Goal: Task Accomplishment & Management: Use online tool/utility

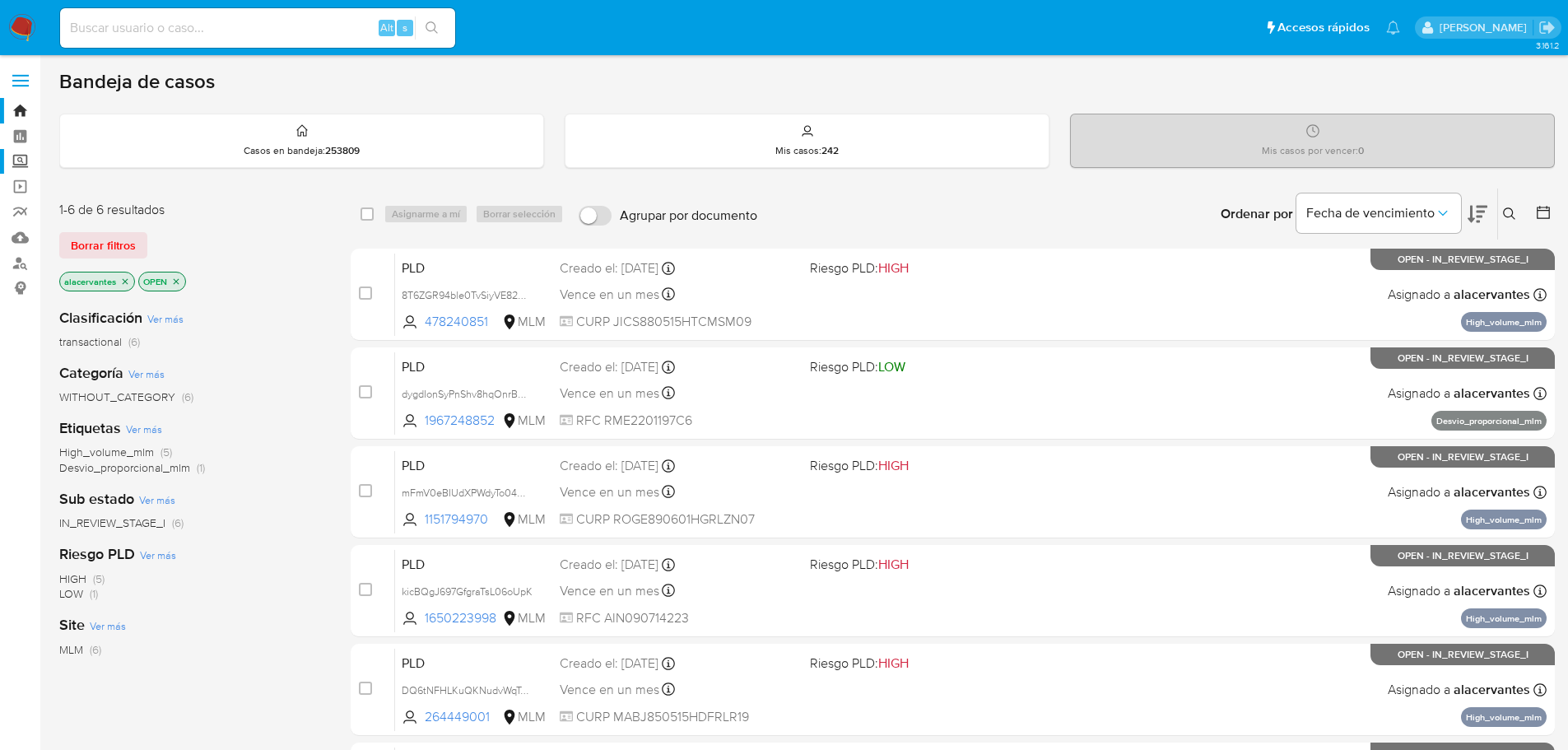
click at [14, 164] on label "Screening" at bounding box center [97, 161] width 196 height 26
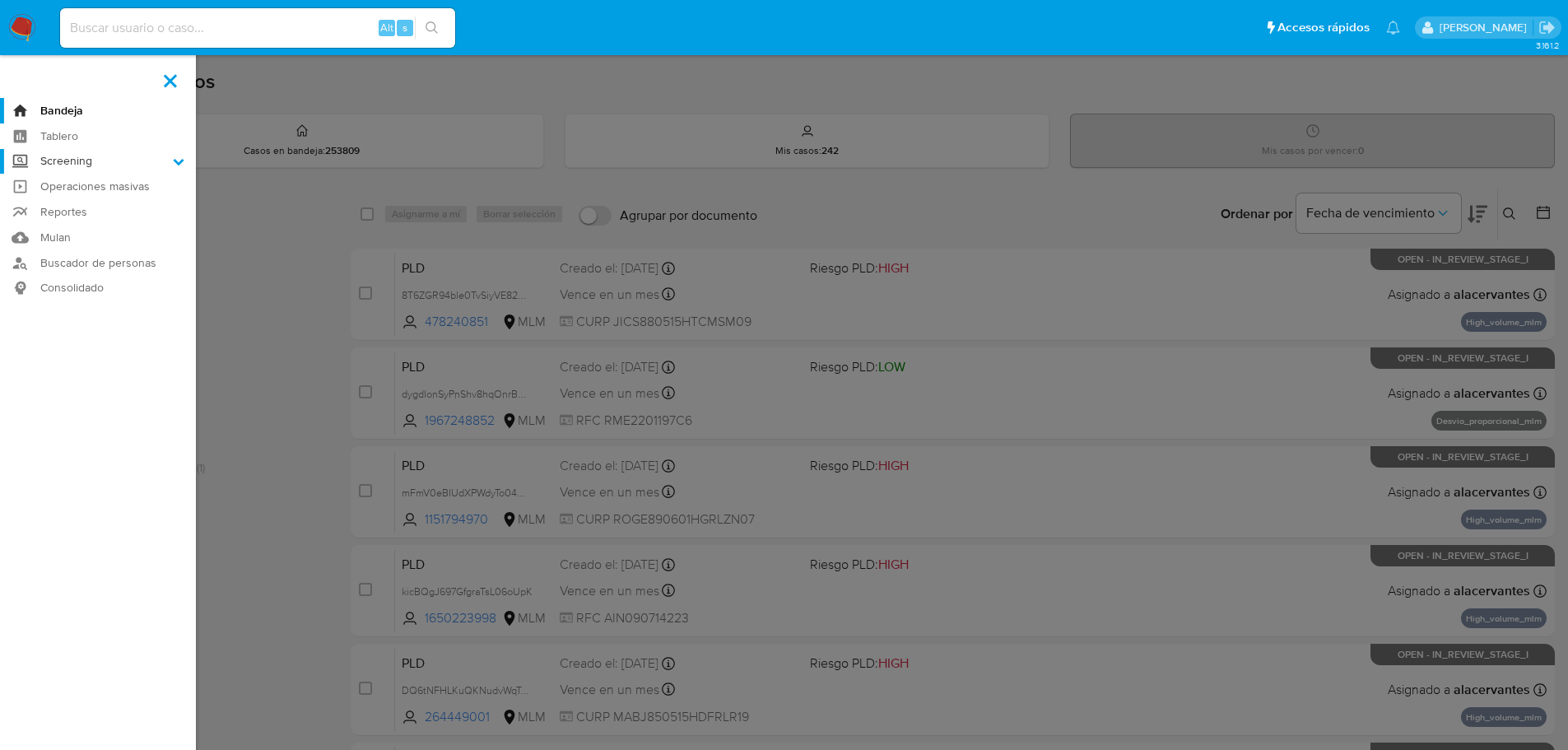
click at [0, 0] on input "Screening" at bounding box center [0, 0] width 0 height 0
click at [99, 225] on link "Herramientas" at bounding box center [97, 225] width 196 height 21
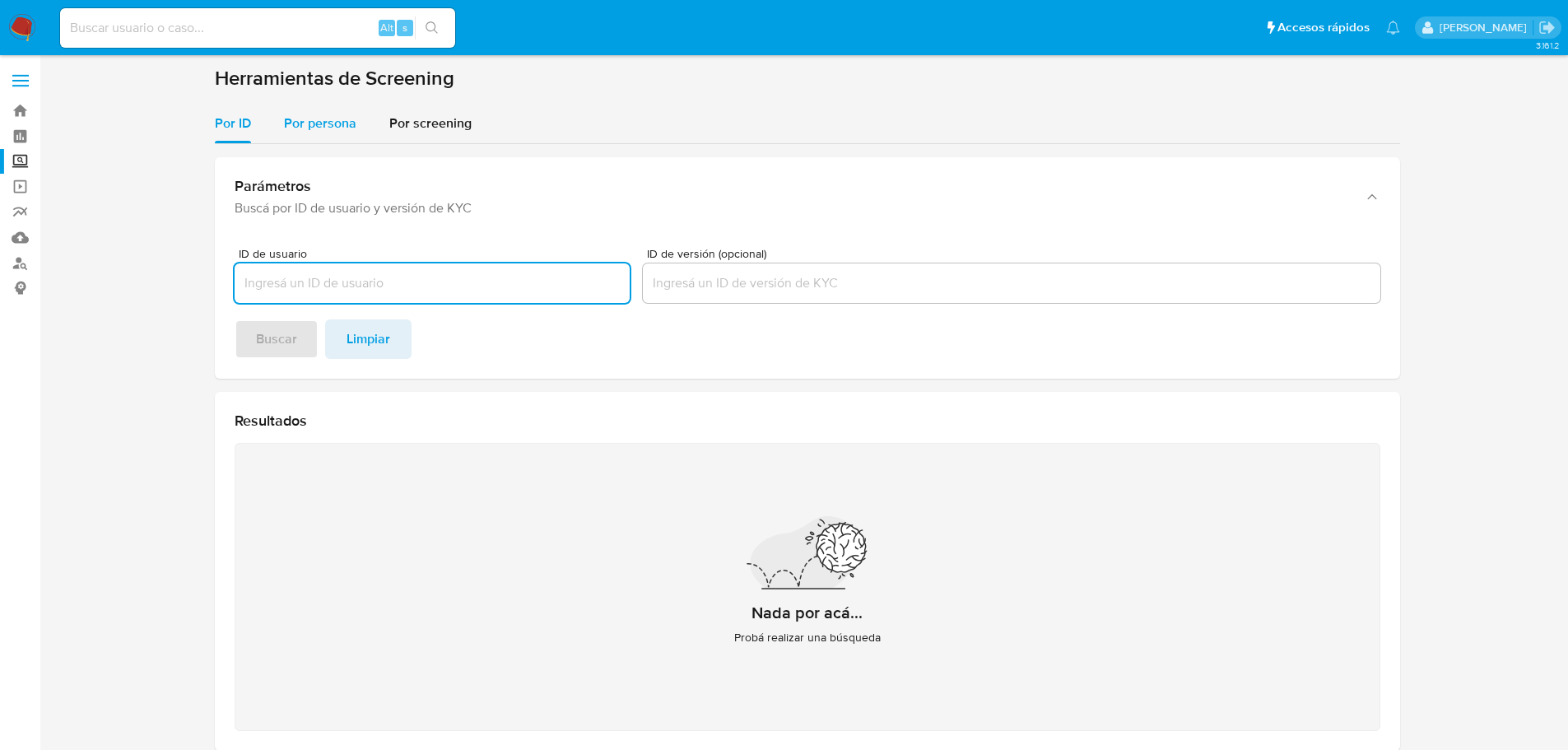
click at [329, 141] on div "Por persona" at bounding box center [320, 124] width 73 height 40
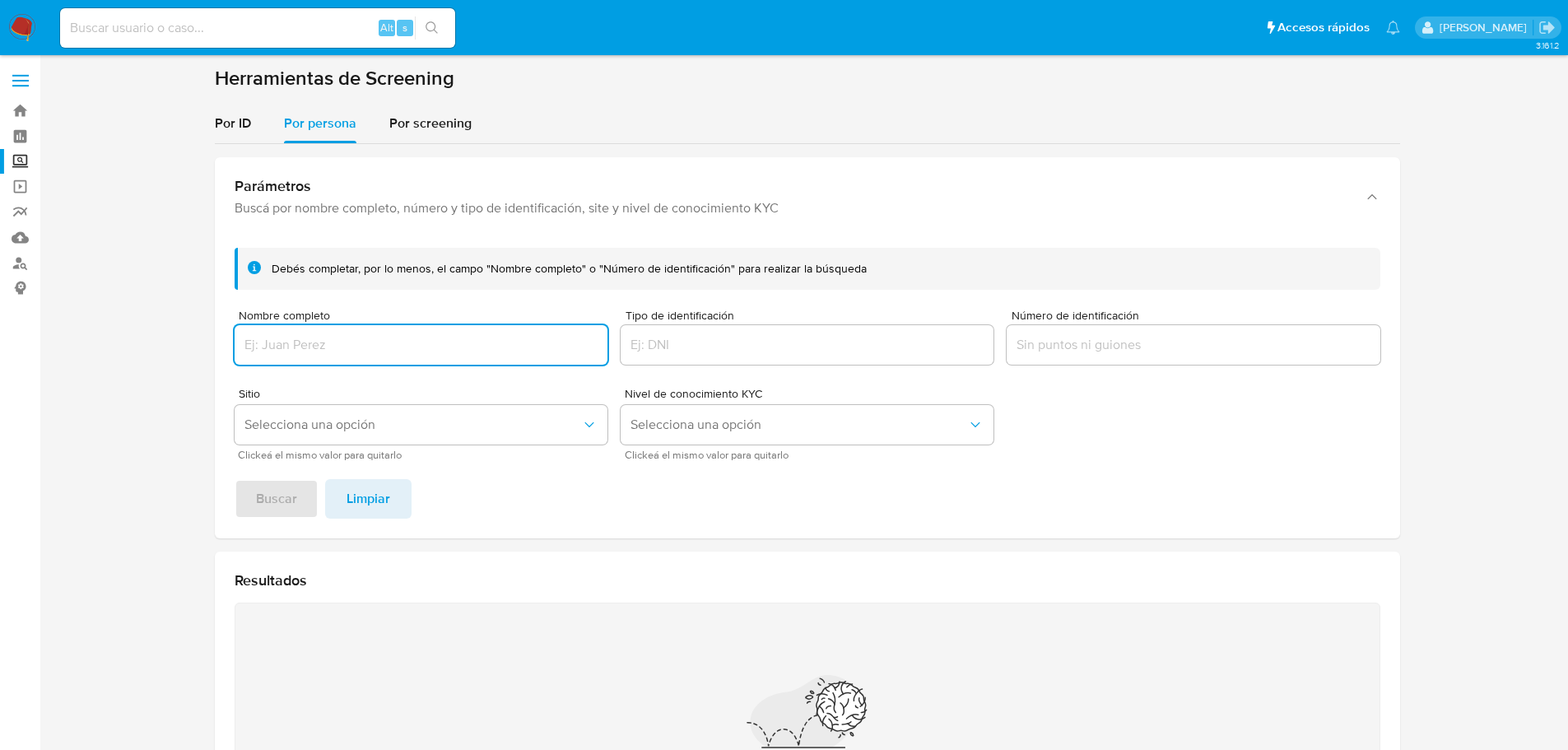
click at [388, 339] on input "Nombre completo" at bounding box center [421, 345] width 373 height 21
click at [234, 479] on button "Buscar" at bounding box center [277, 499] width 84 height 40
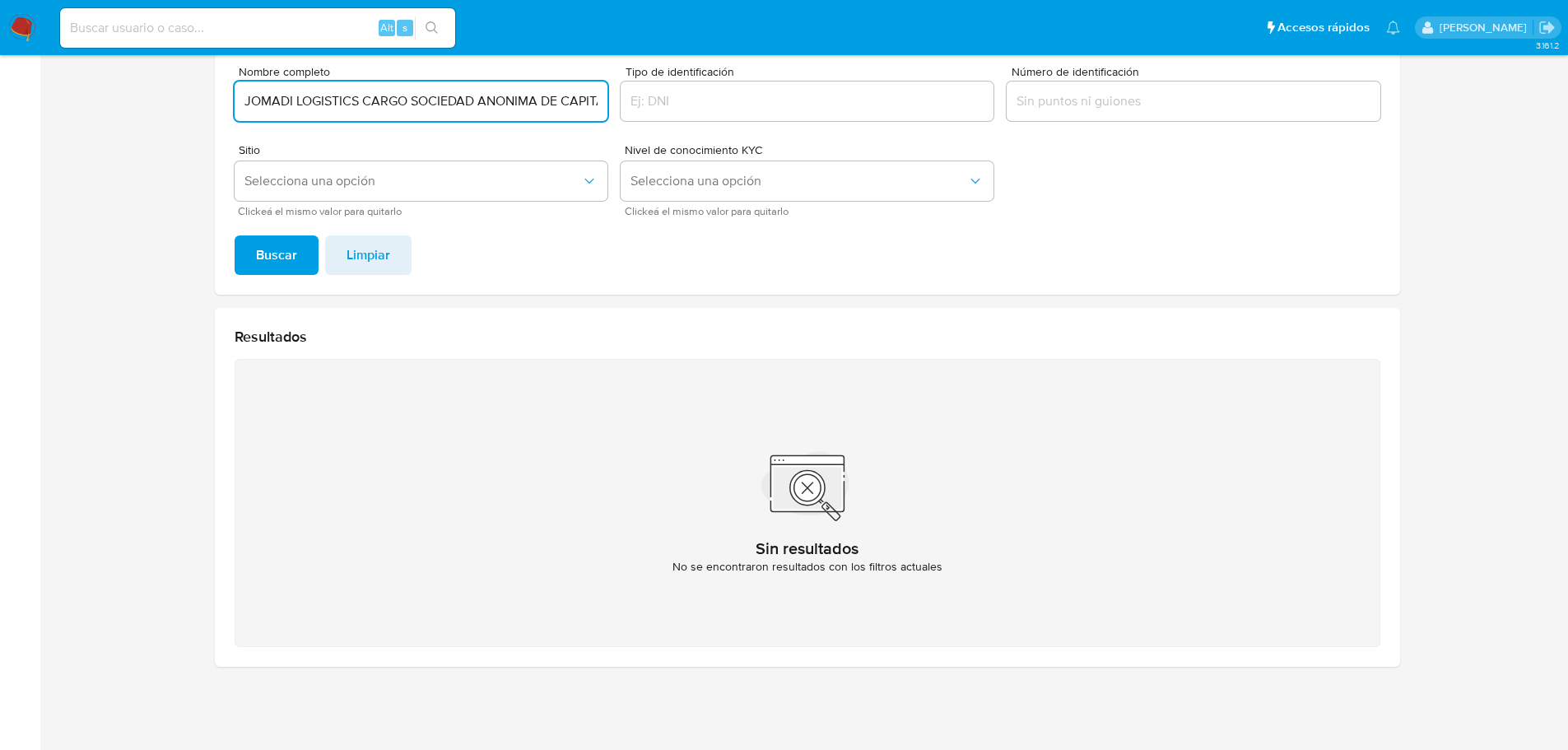
click at [234, 235] on button "Buscar" at bounding box center [277, 255] width 84 height 40
type input "JOMADI LOGISTICS Y CARGO SOCIEDAD ANONIMA DE CAPITAL VARIABLE"
click at [234, 235] on button "Buscar" at bounding box center [277, 255] width 84 height 40
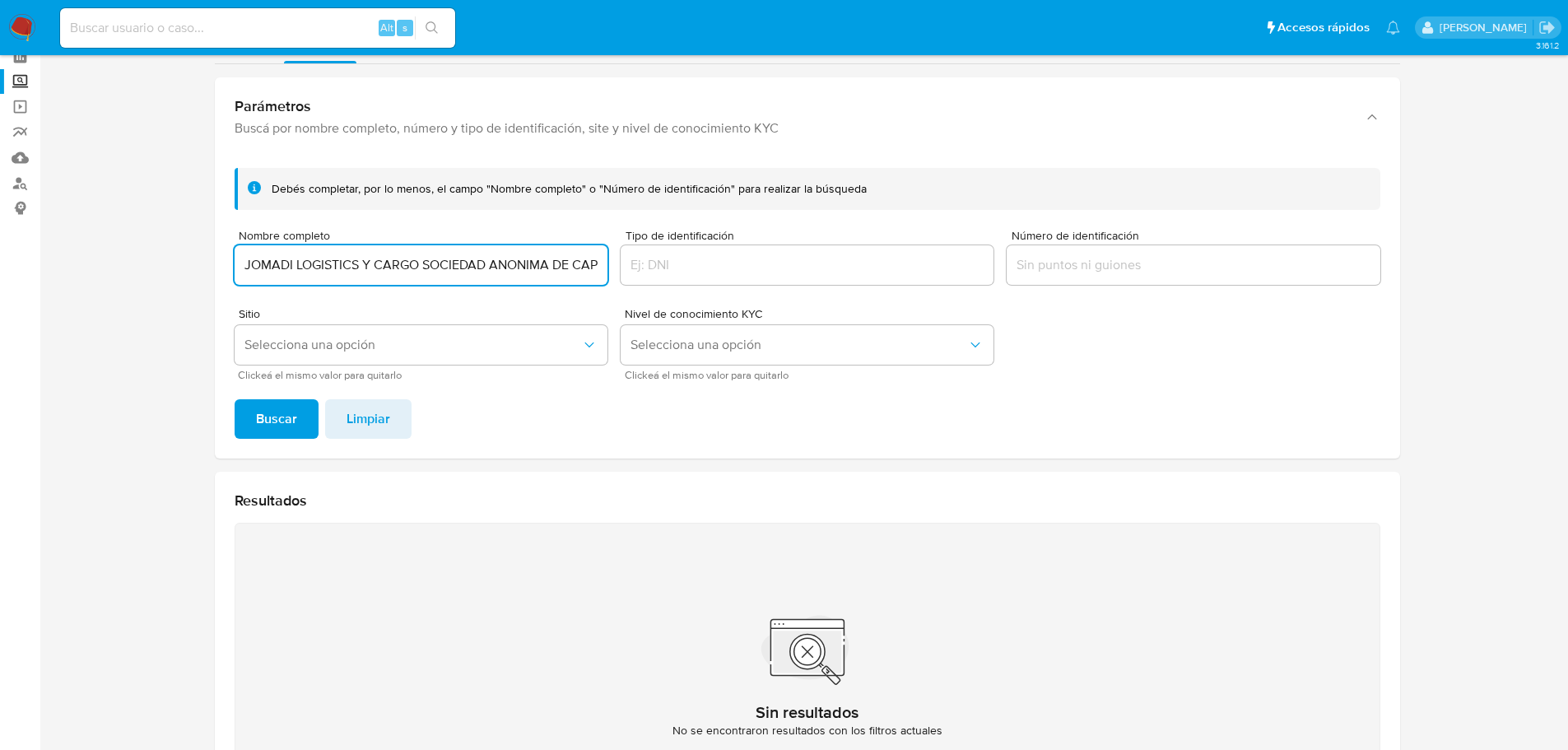
scroll to position [79, 0]
click at [234, 401] on button "Buscar" at bounding box center [277, 420] width 84 height 40
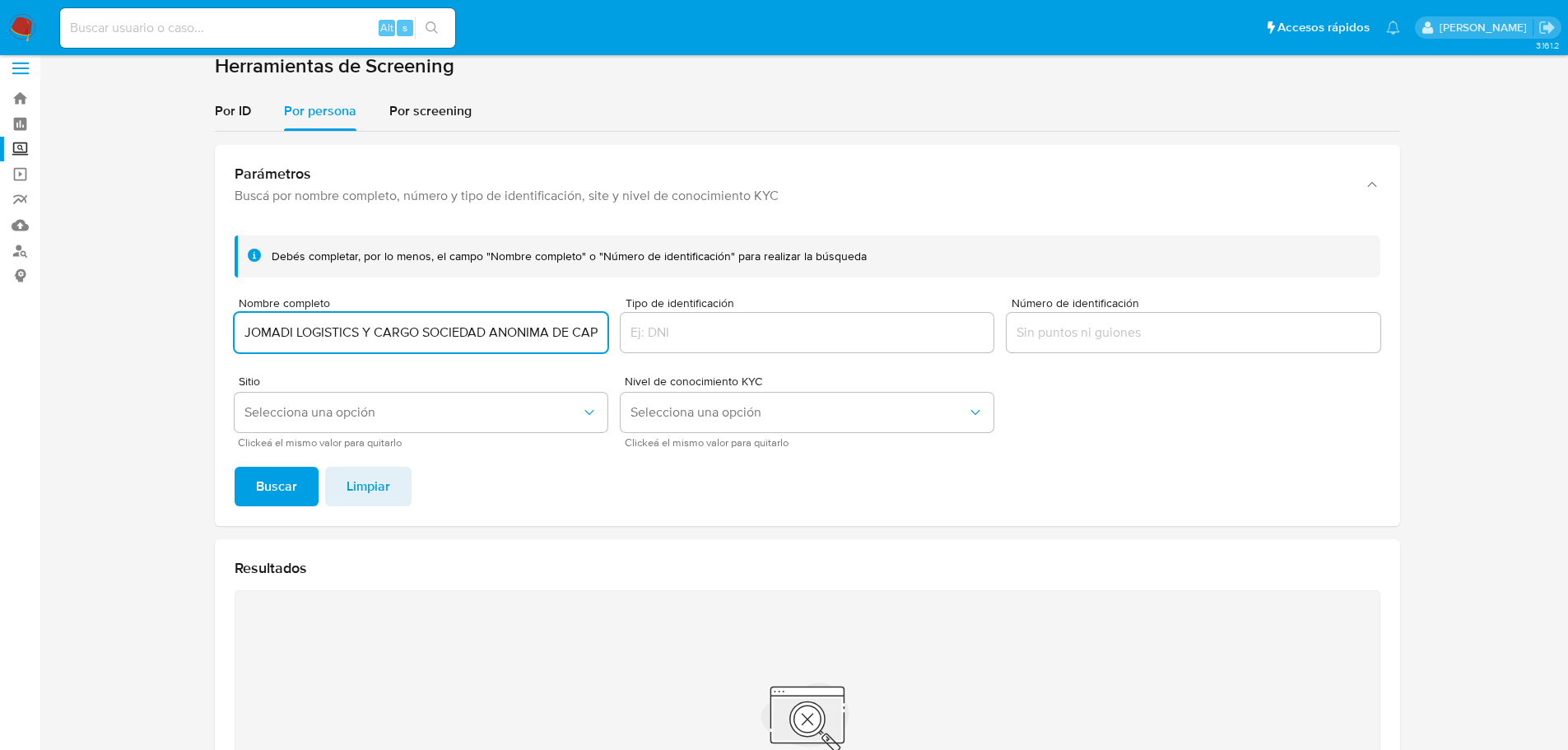
scroll to position [0, 0]
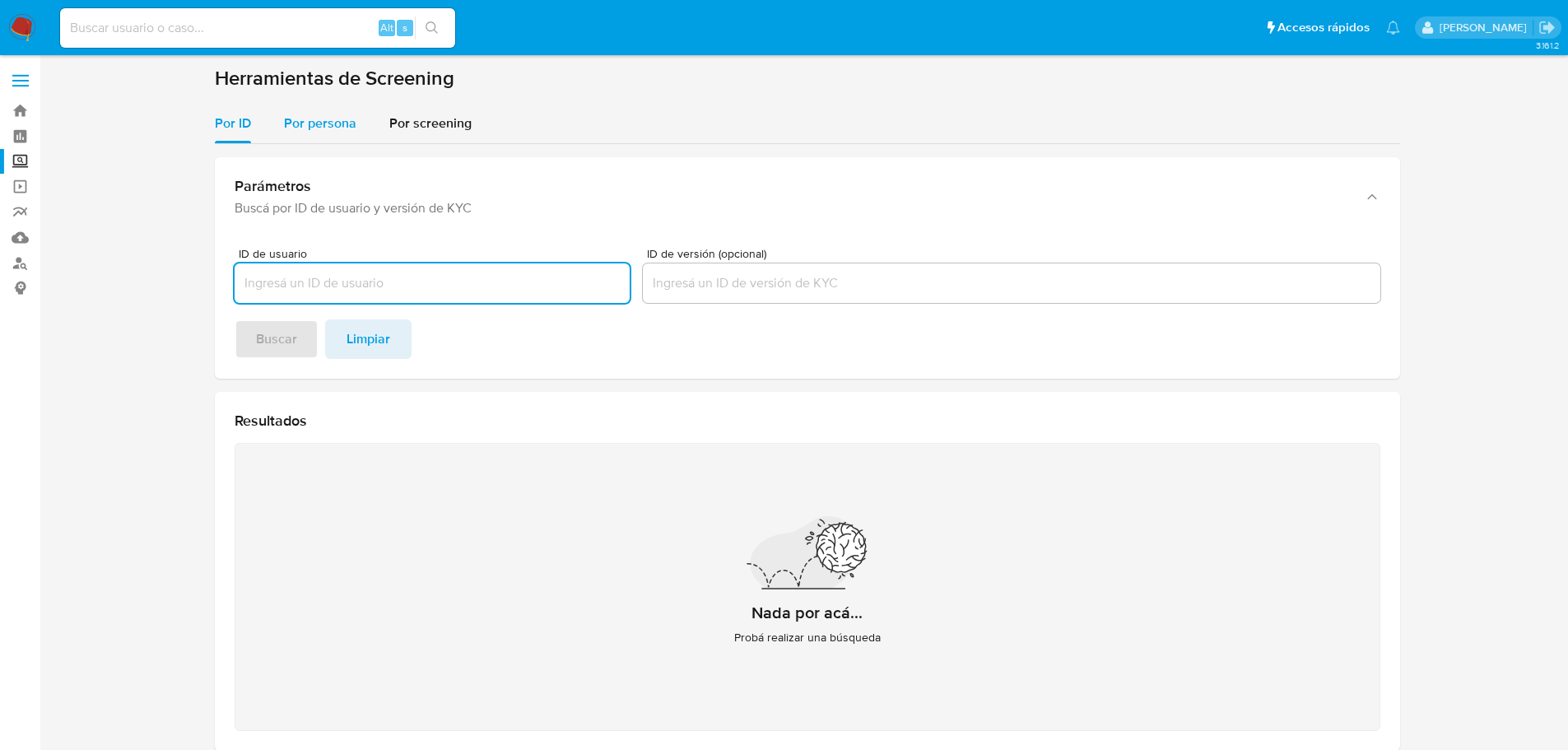
click at [282, 125] on button "Por persona" at bounding box center [320, 124] width 106 height 40
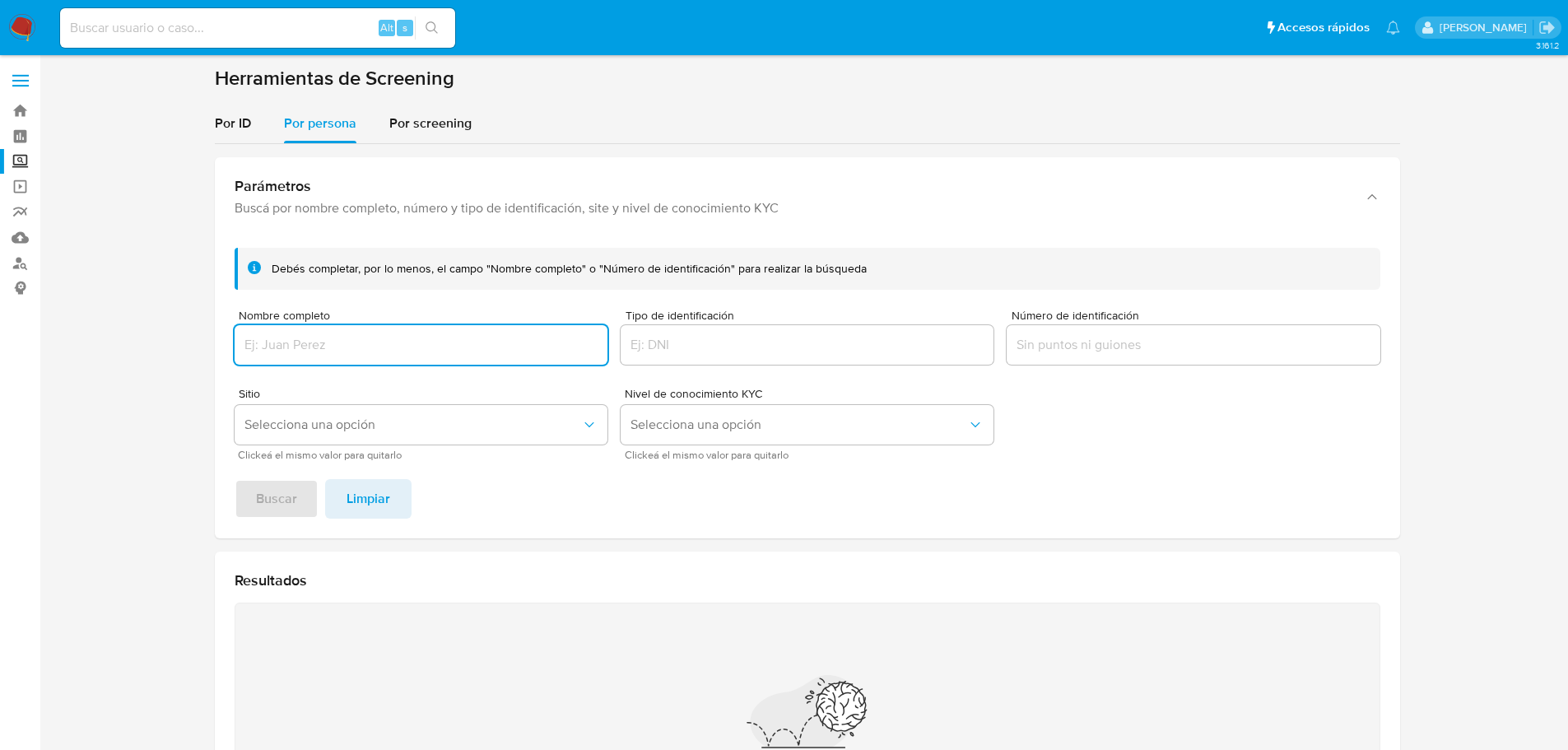
click at [336, 344] on input "Nombre completo" at bounding box center [421, 345] width 373 height 21
click at [234, 479] on button "Buscar" at bounding box center [277, 499] width 84 height 40
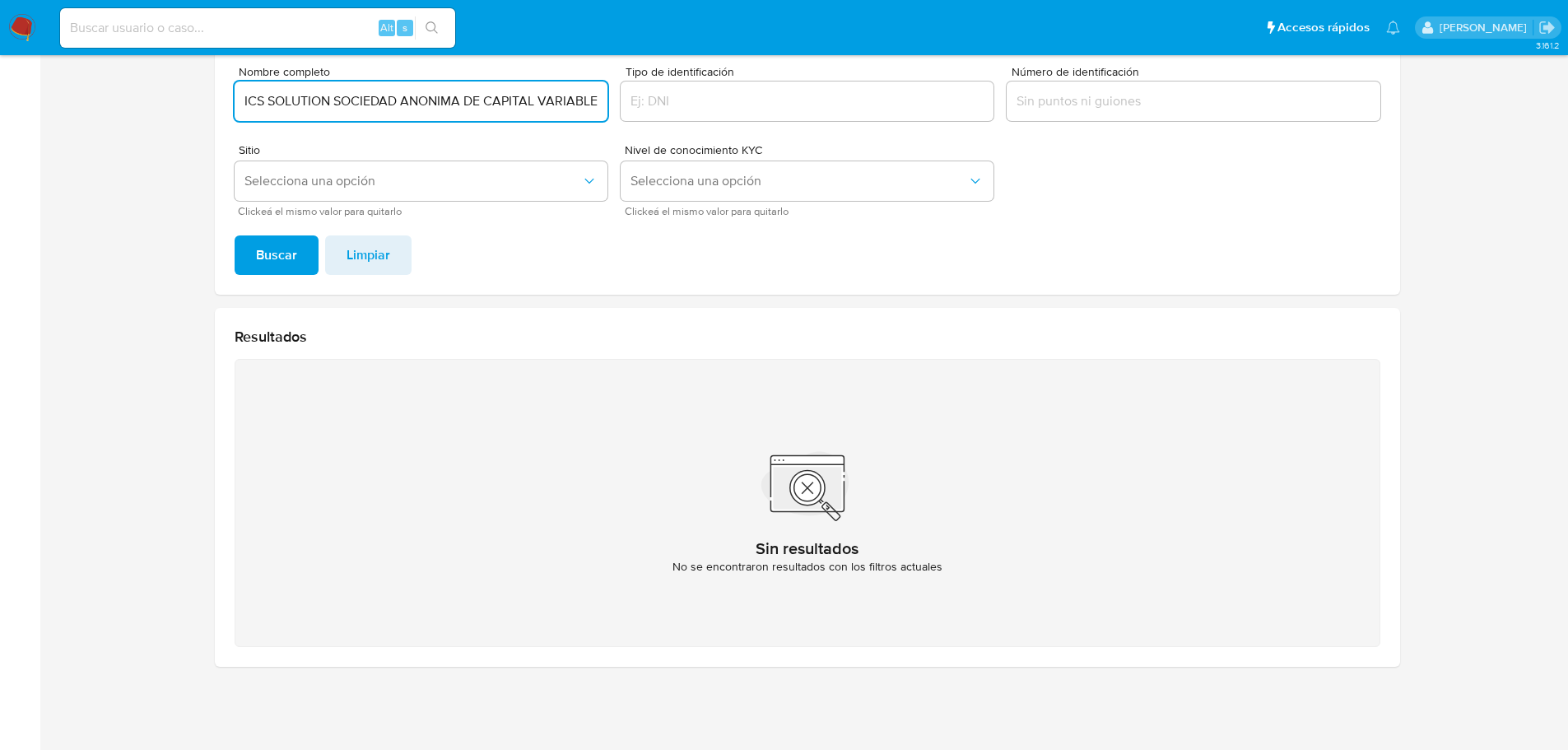
click at [423, 102] on input "AHAVAT LOGISTICS SOLUTION SOCIEDAD ANONIMA DE CAPITAL VARIABLE" at bounding box center [421, 102] width 373 height 21
click at [424, 100] on input "AHAVAT LOGISTICS SOLUTION SOCIEDAD ANONIMA DE CAPITAL VARIABLE" at bounding box center [421, 102] width 373 height 21
type input "AHAVAT LOGISTICS SOLUTION SOCIEDAD ANONIMA DE CAPITAL VARIABLE"
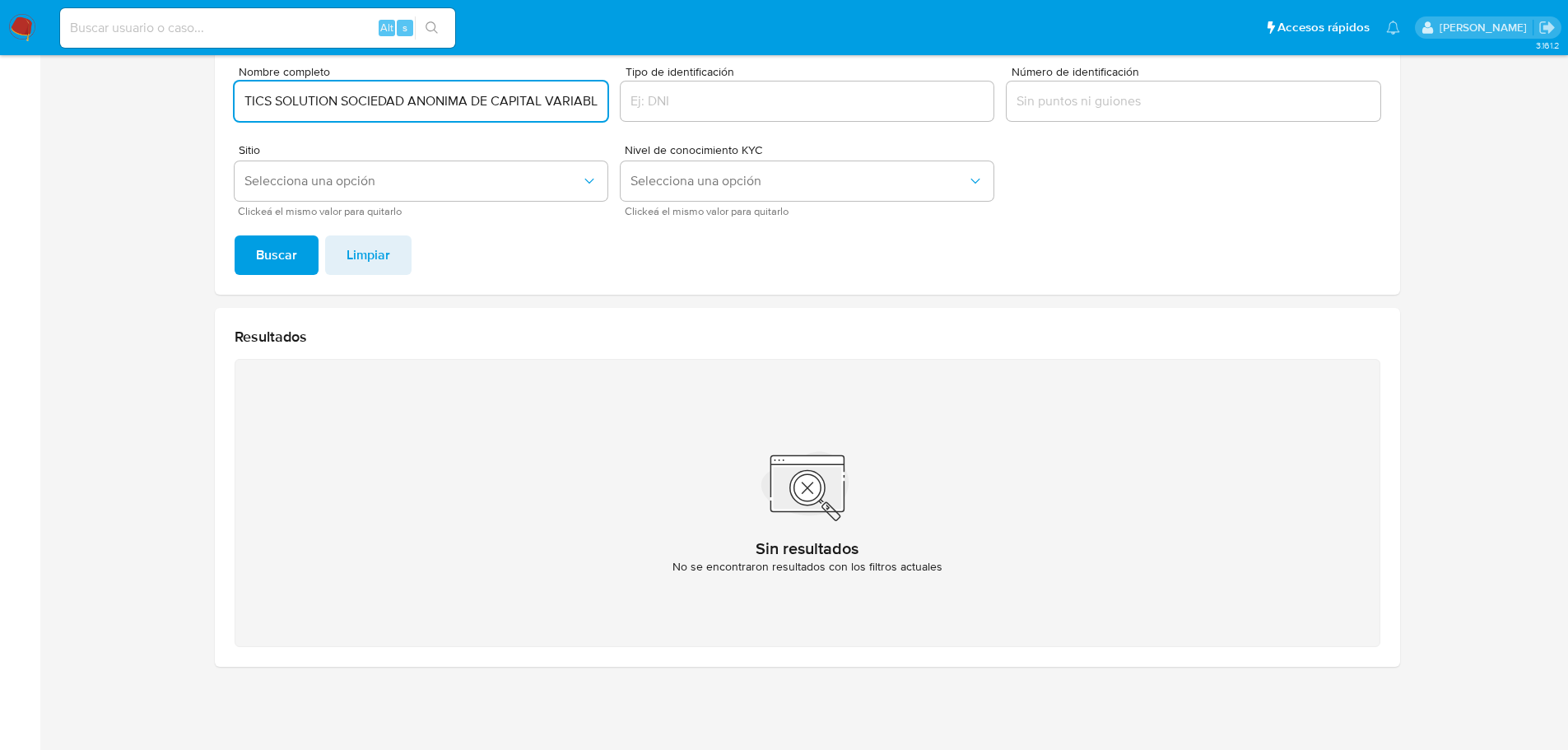
scroll to position [0, 97]
click at [234, 235] on button "Buscar" at bounding box center [277, 255] width 84 height 40
click at [271, 26] on input at bounding box center [258, 28] width 396 height 21
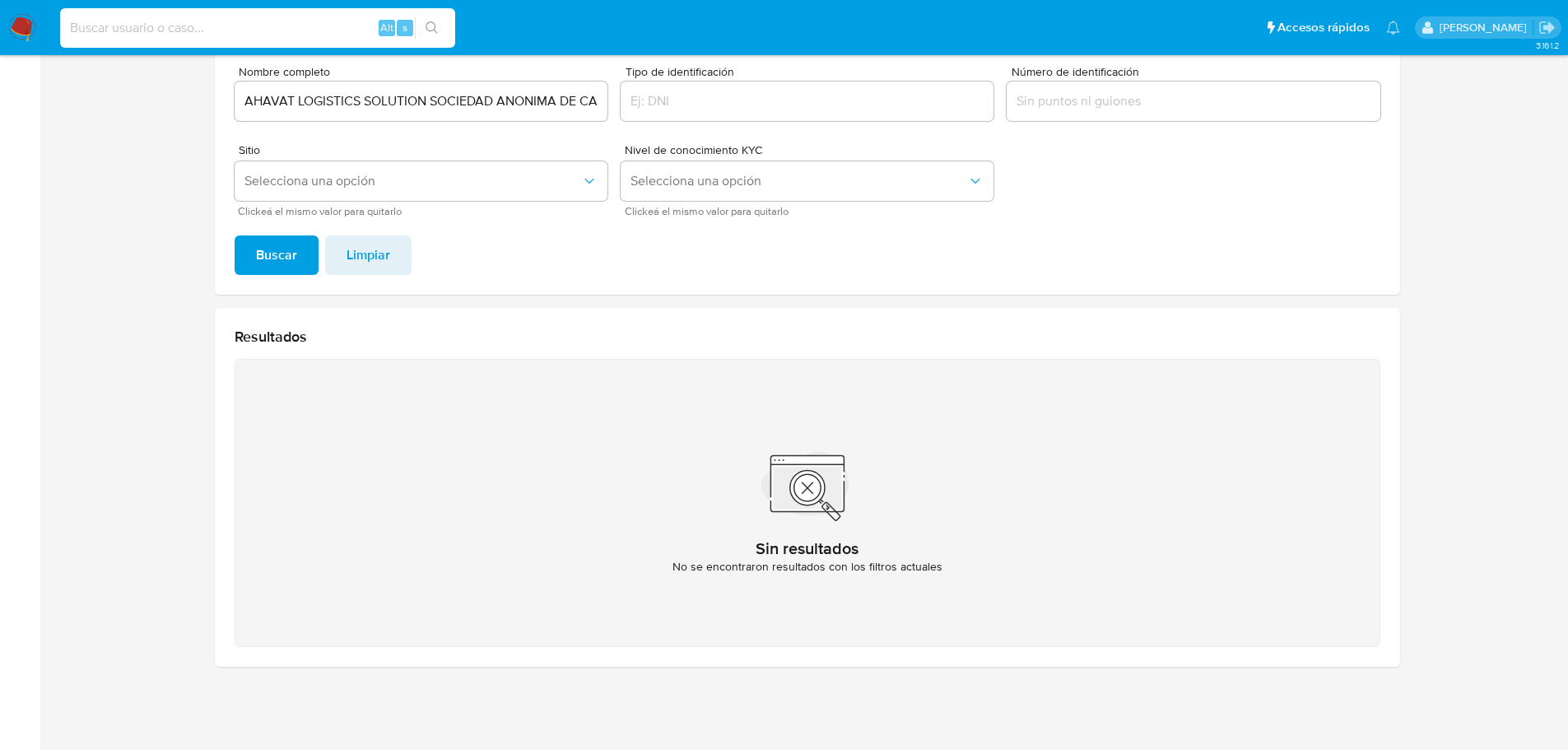
paste input "162560229"
type input "162560229"
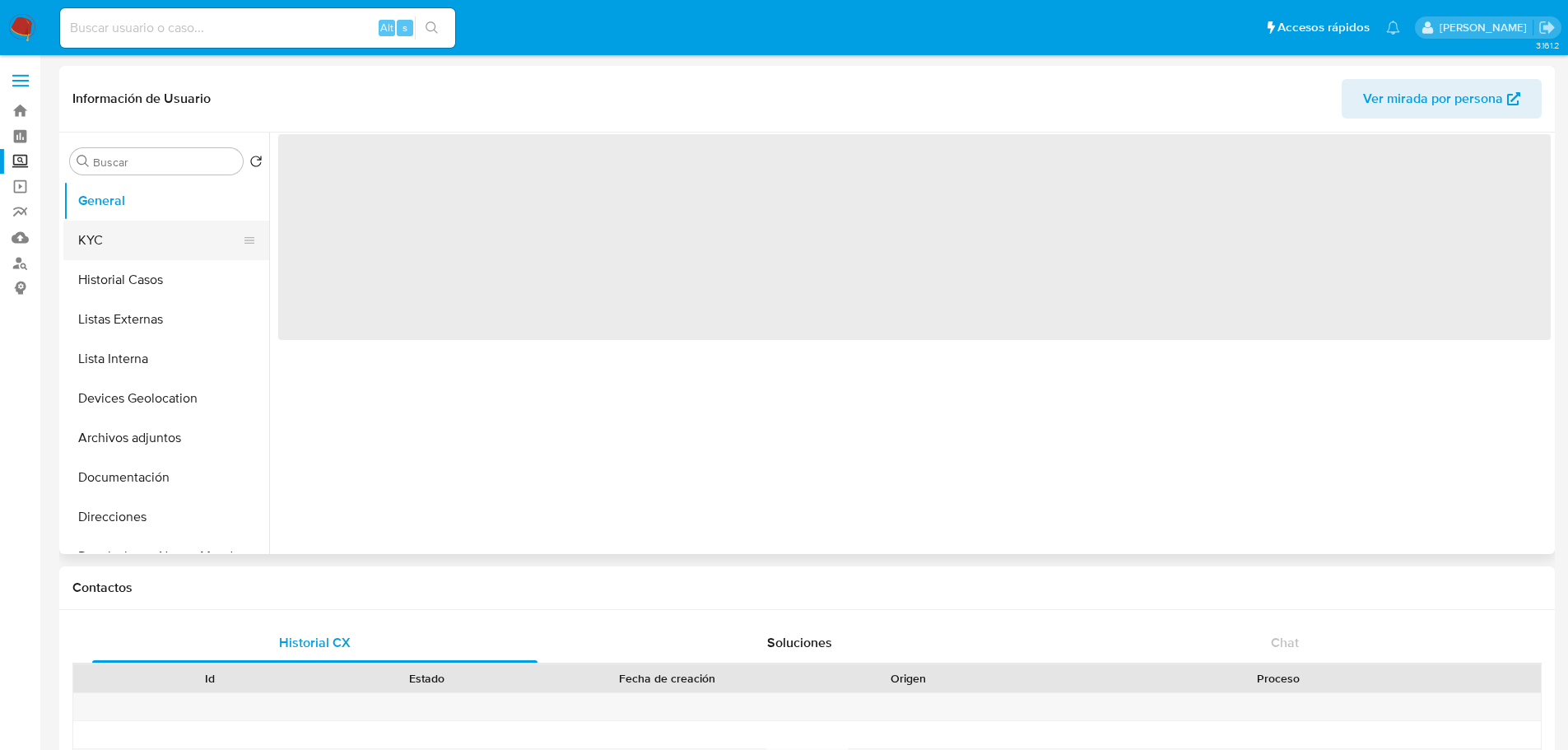
click at [154, 252] on button "KYC" at bounding box center [159, 240] width 192 height 40
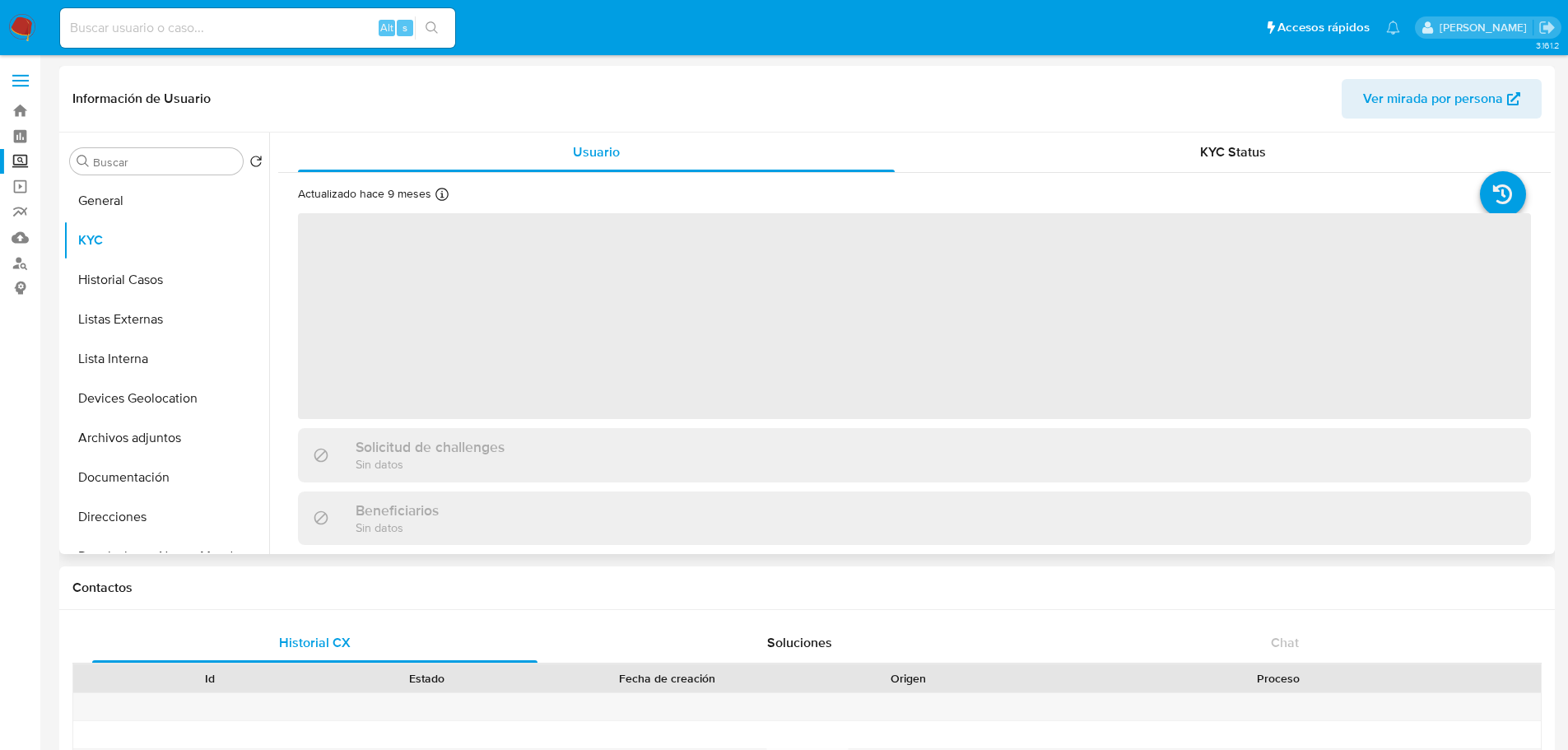
select select "10"
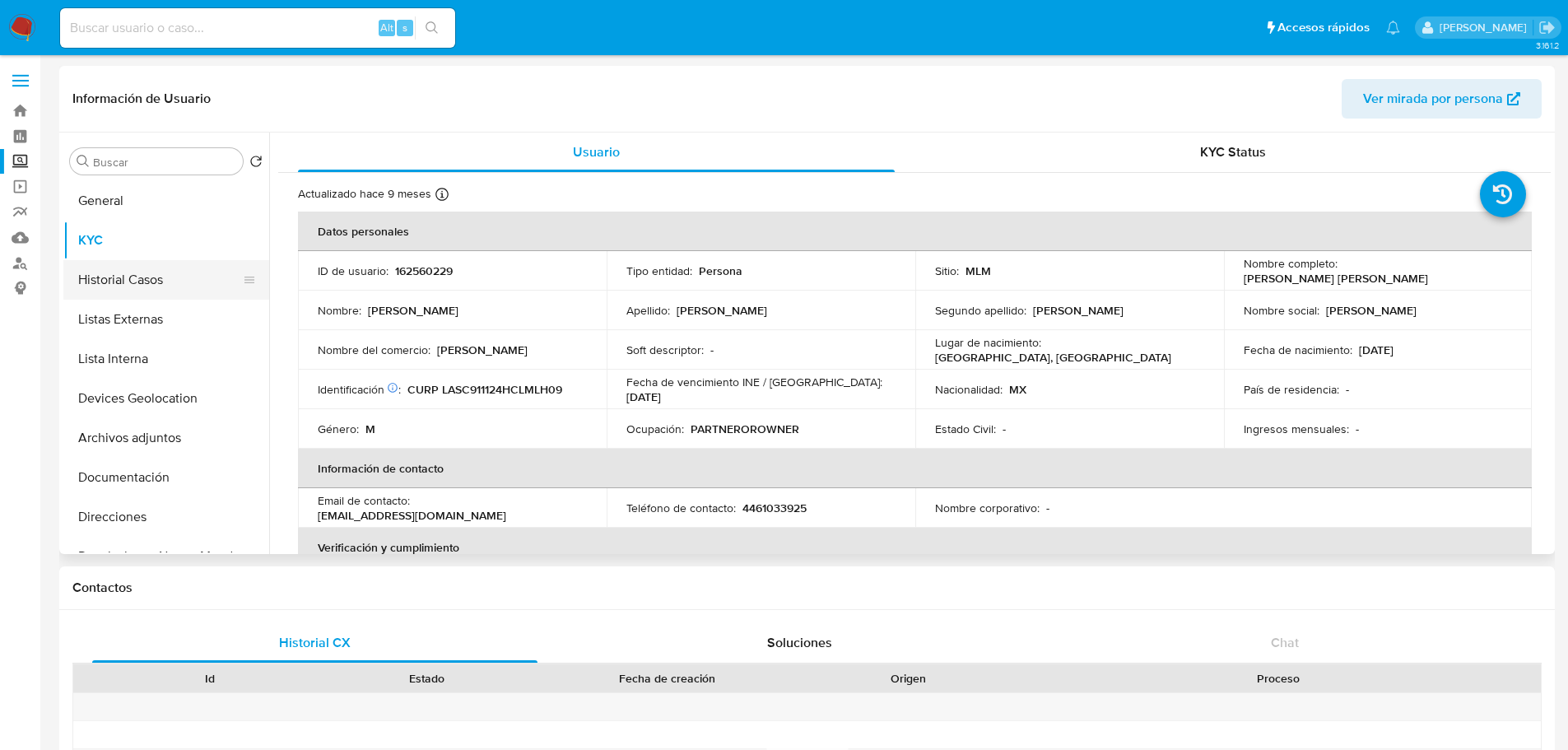
click at [168, 288] on button "Historial Casos" at bounding box center [159, 280] width 192 height 40
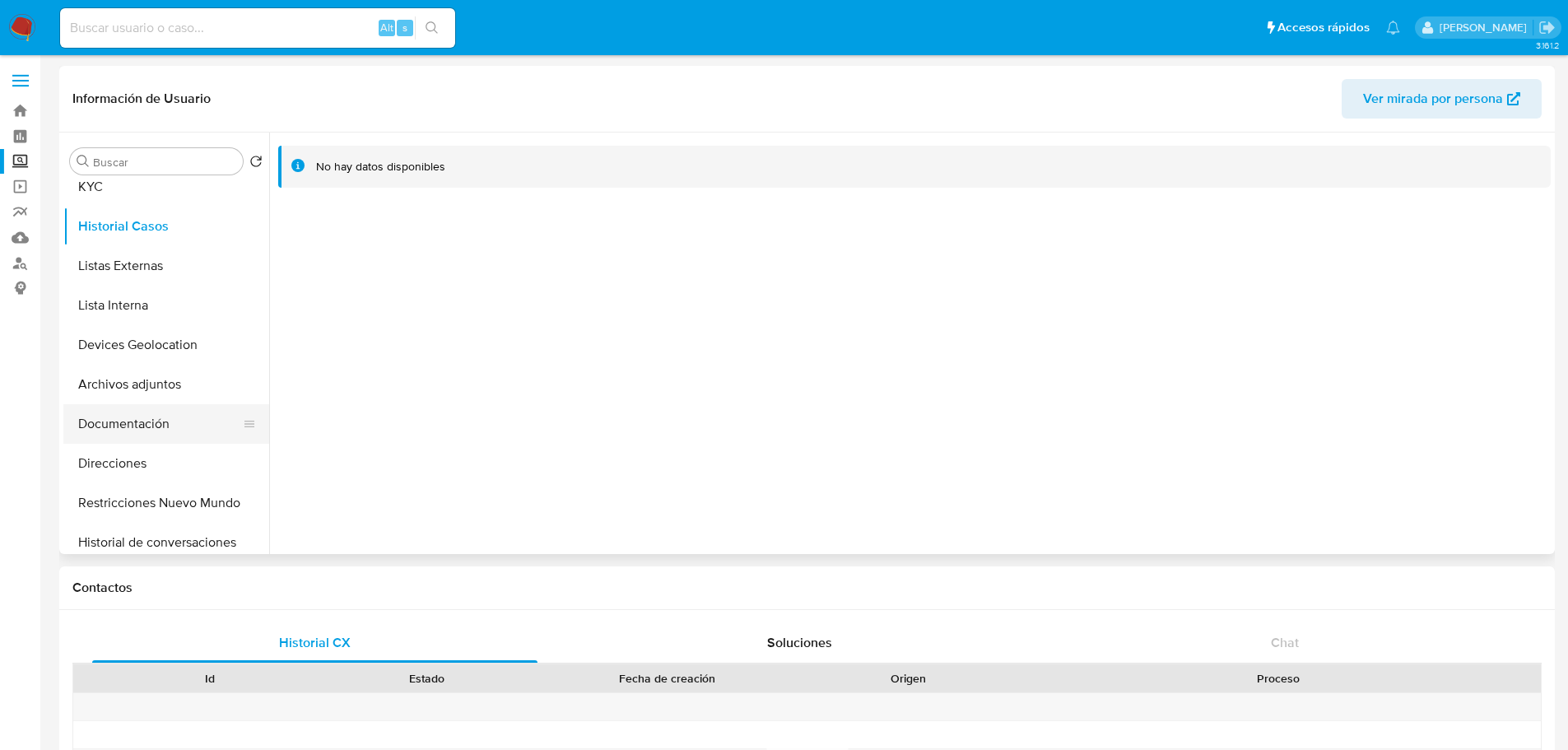
scroll to position [83, 0]
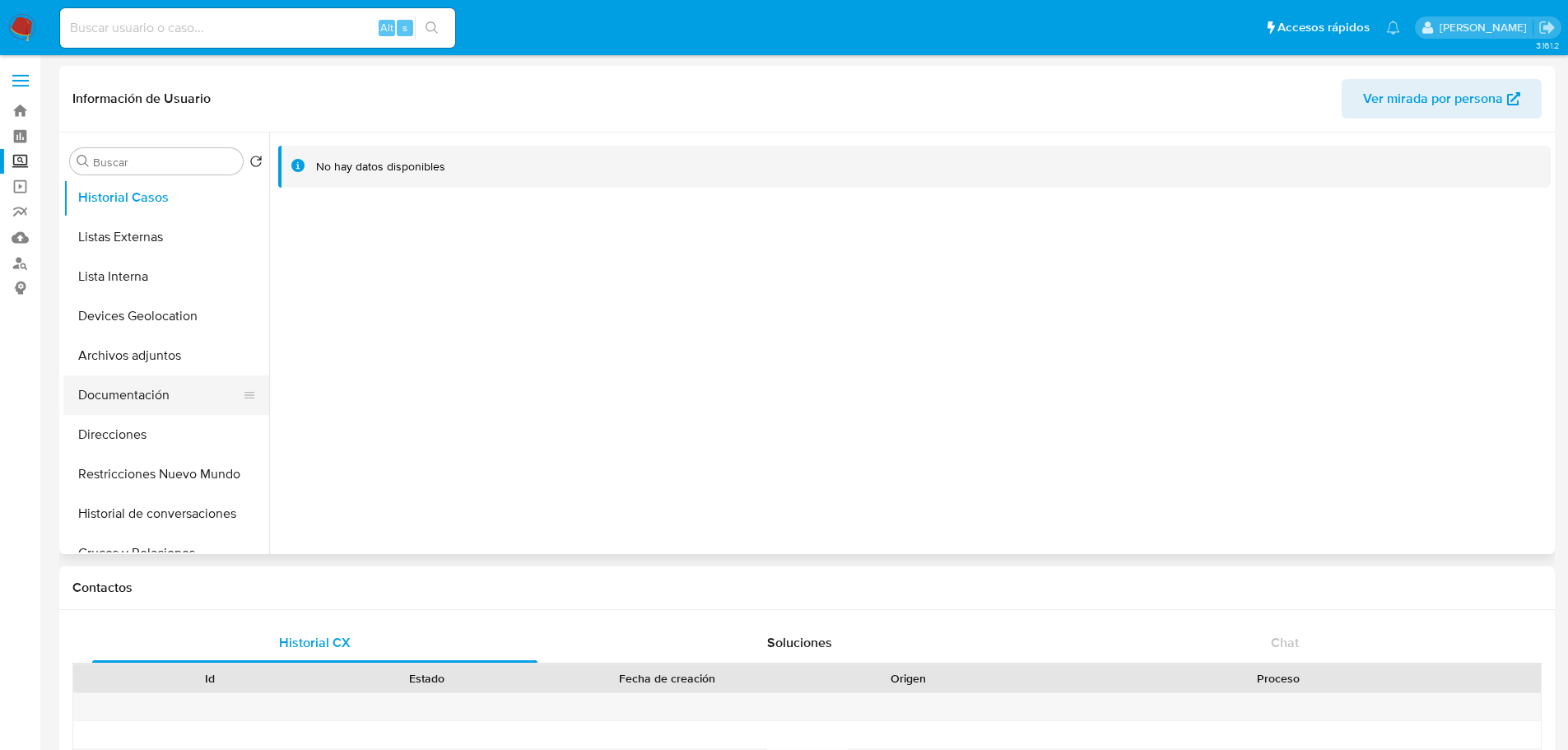
click at [154, 386] on button "Documentación" at bounding box center [159, 396] width 192 height 40
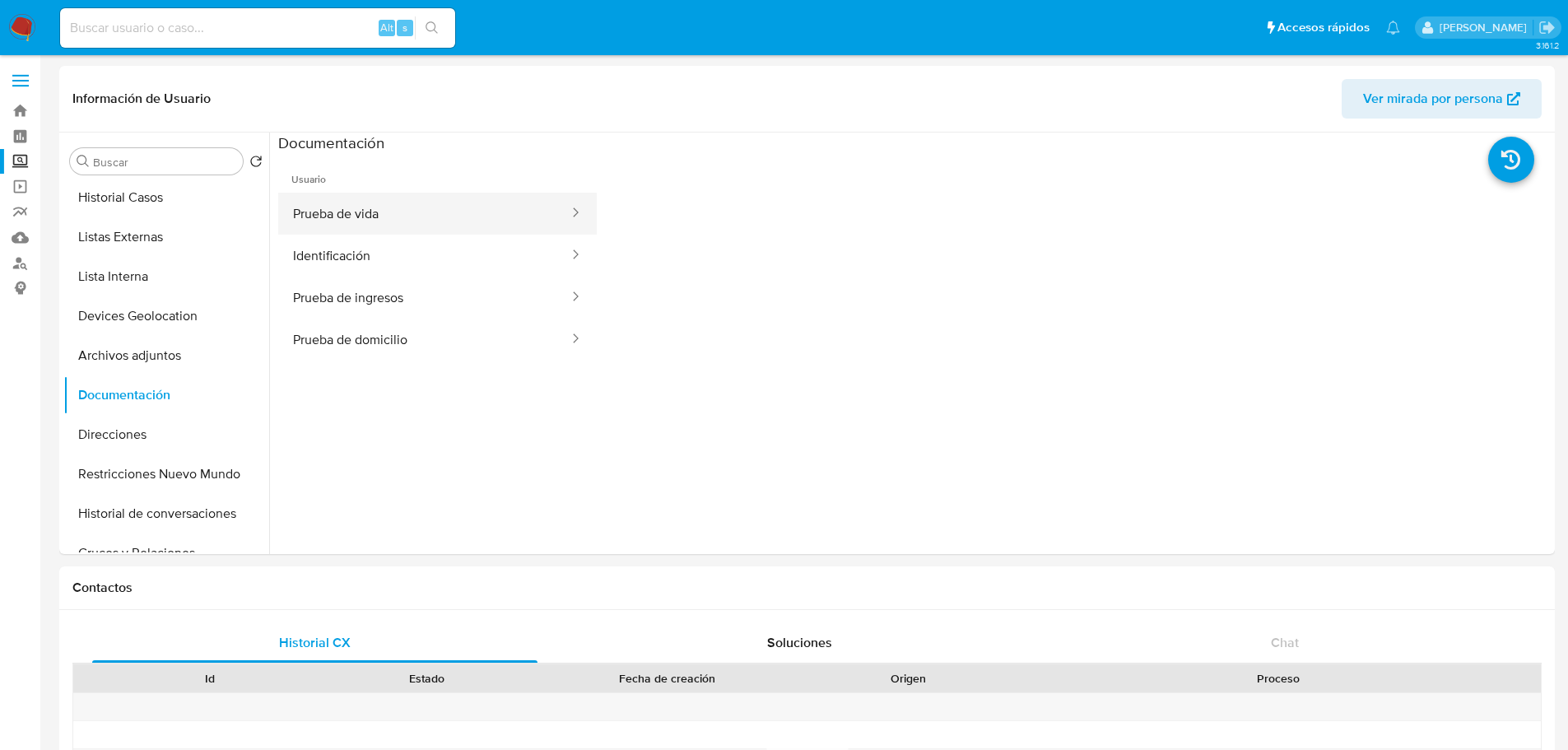
click at [348, 204] on button "Prueba de vida" at bounding box center [424, 213] width 292 height 42
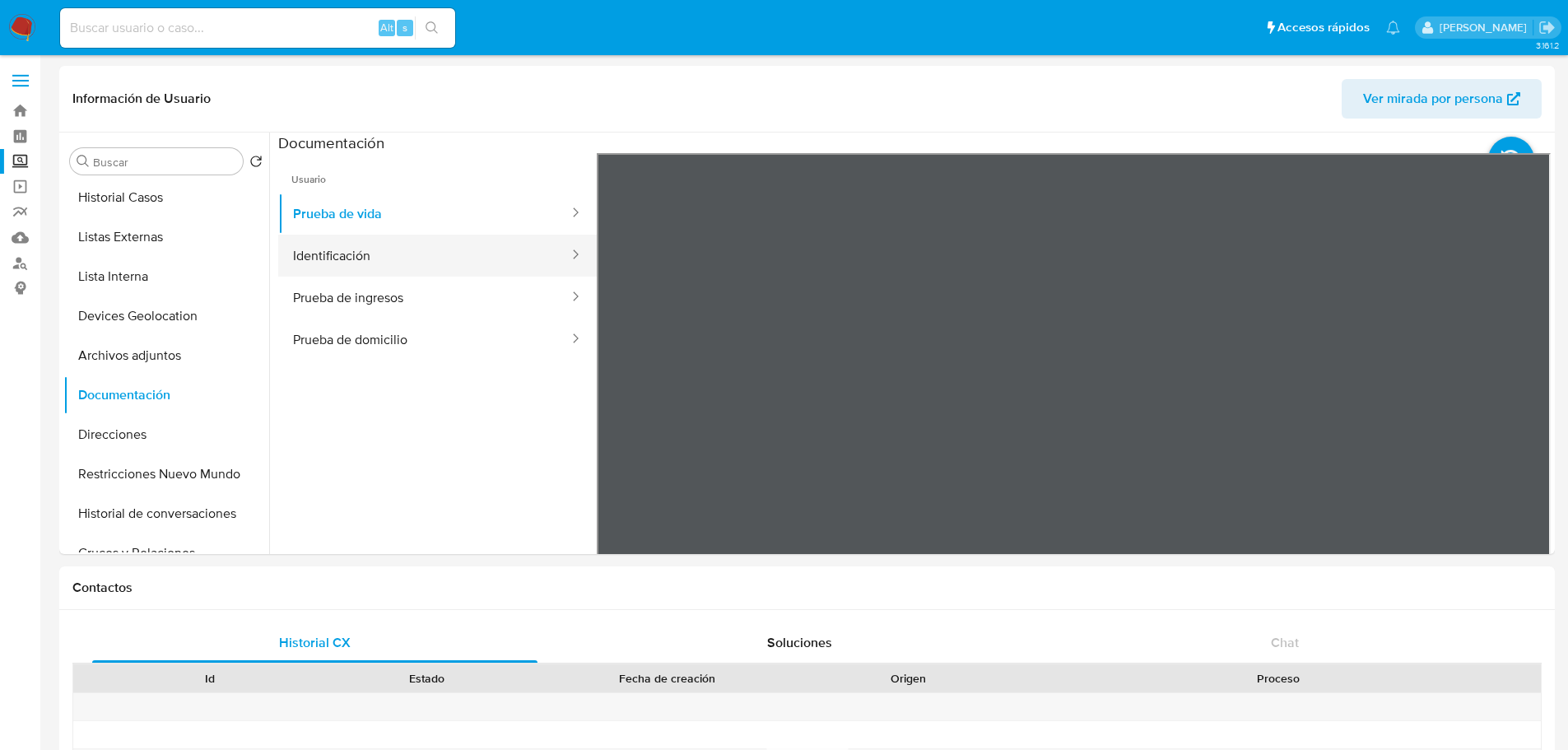
click at [424, 268] on button "Identificación" at bounding box center [424, 255] width 292 height 42
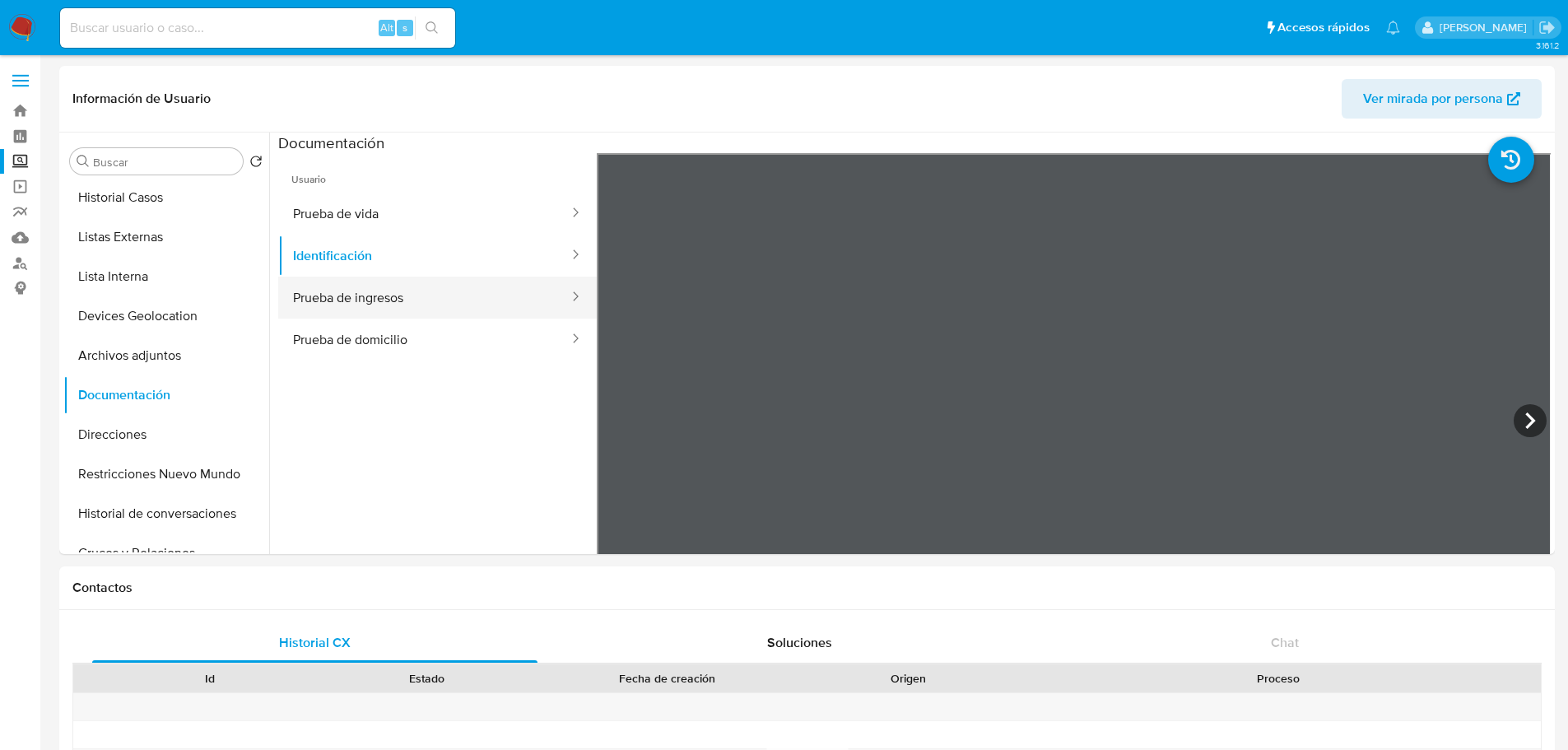
click at [441, 297] on button "Prueba de ingresos" at bounding box center [424, 297] width 292 height 42
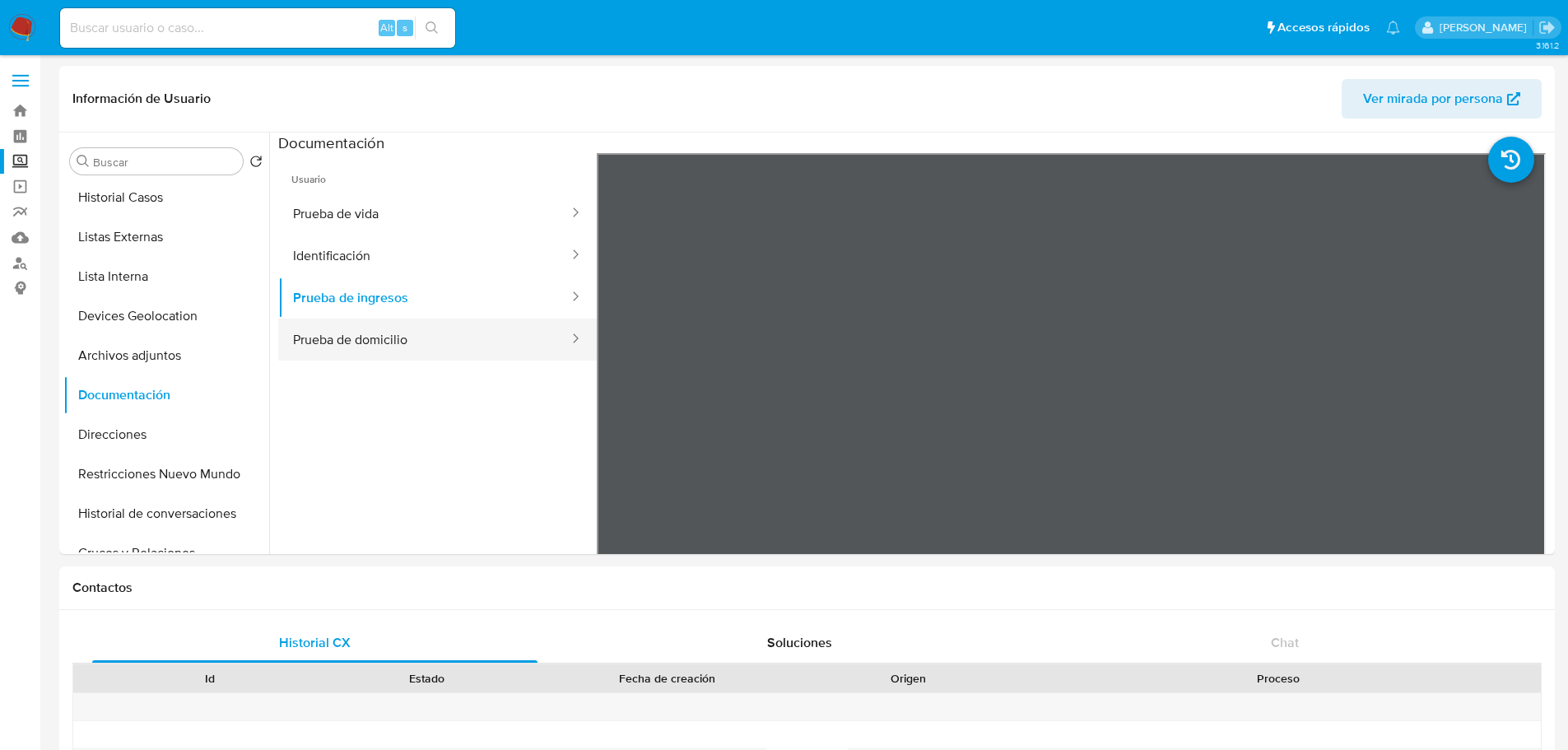
click at [499, 330] on button "Prueba de domicilio" at bounding box center [424, 339] width 292 height 42
click at [134, 18] on input at bounding box center [258, 28] width 396 height 21
paste input "478240851"
click at [185, 31] on input "478240851" at bounding box center [258, 28] width 396 height 21
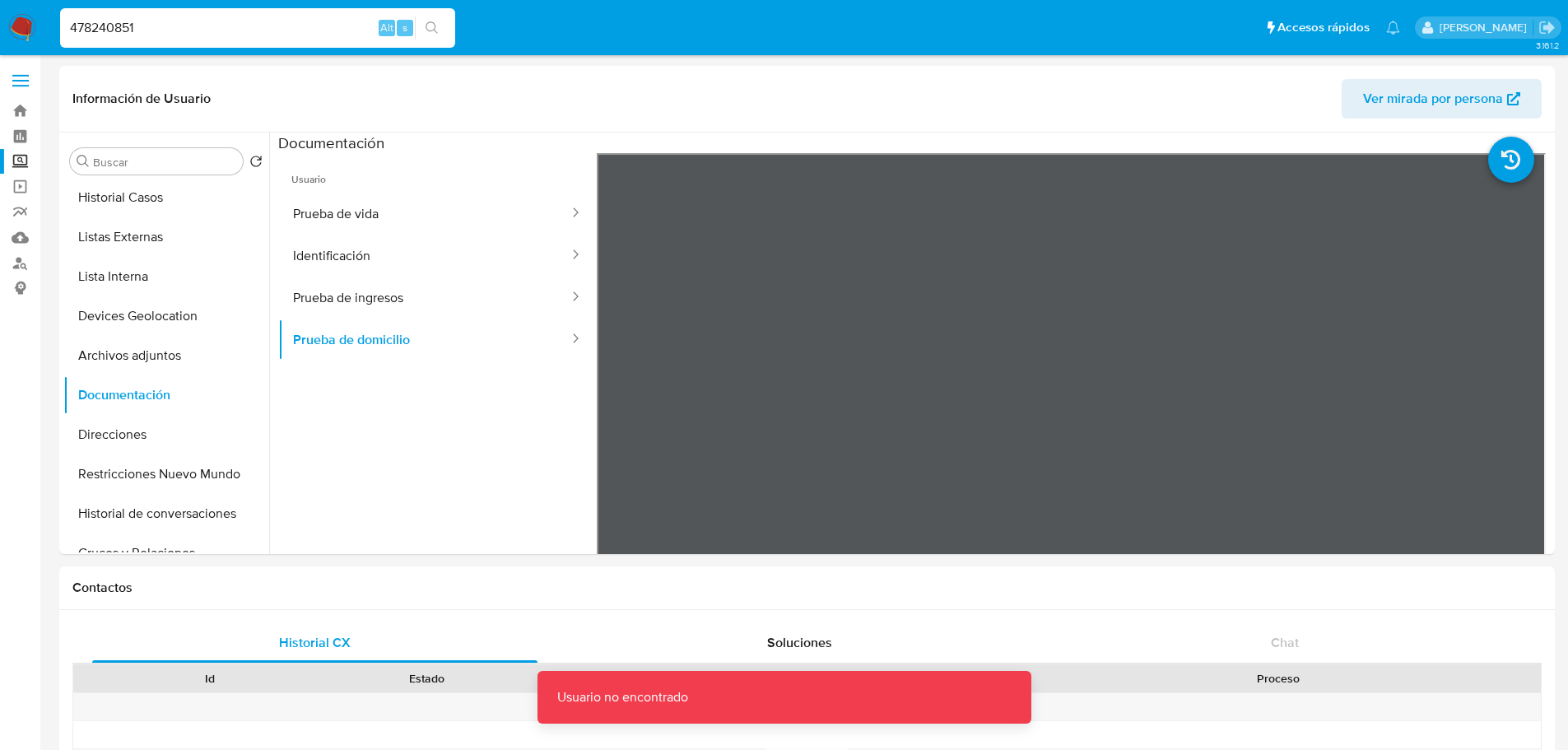
click at [163, 23] on input "478240851" at bounding box center [258, 28] width 396 height 21
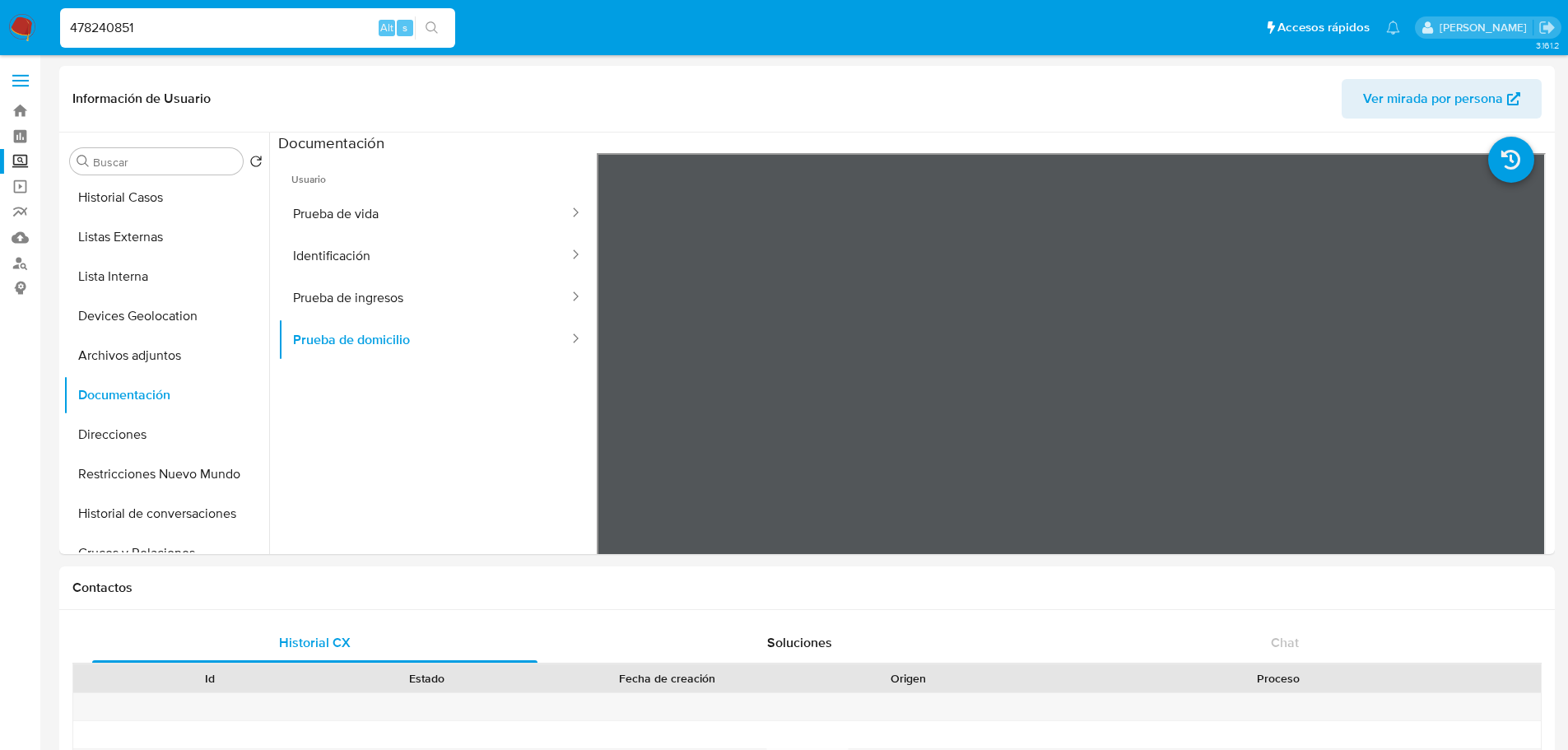
click at [170, 21] on input "478240851" at bounding box center [258, 28] width 396 height 21
click at [121, 31] on input "478240851" at bounding box center [258, 28] width 396 height 21
click at [159, 28] on input "478240851" at bounding box center [258, 28] width 396 height 21
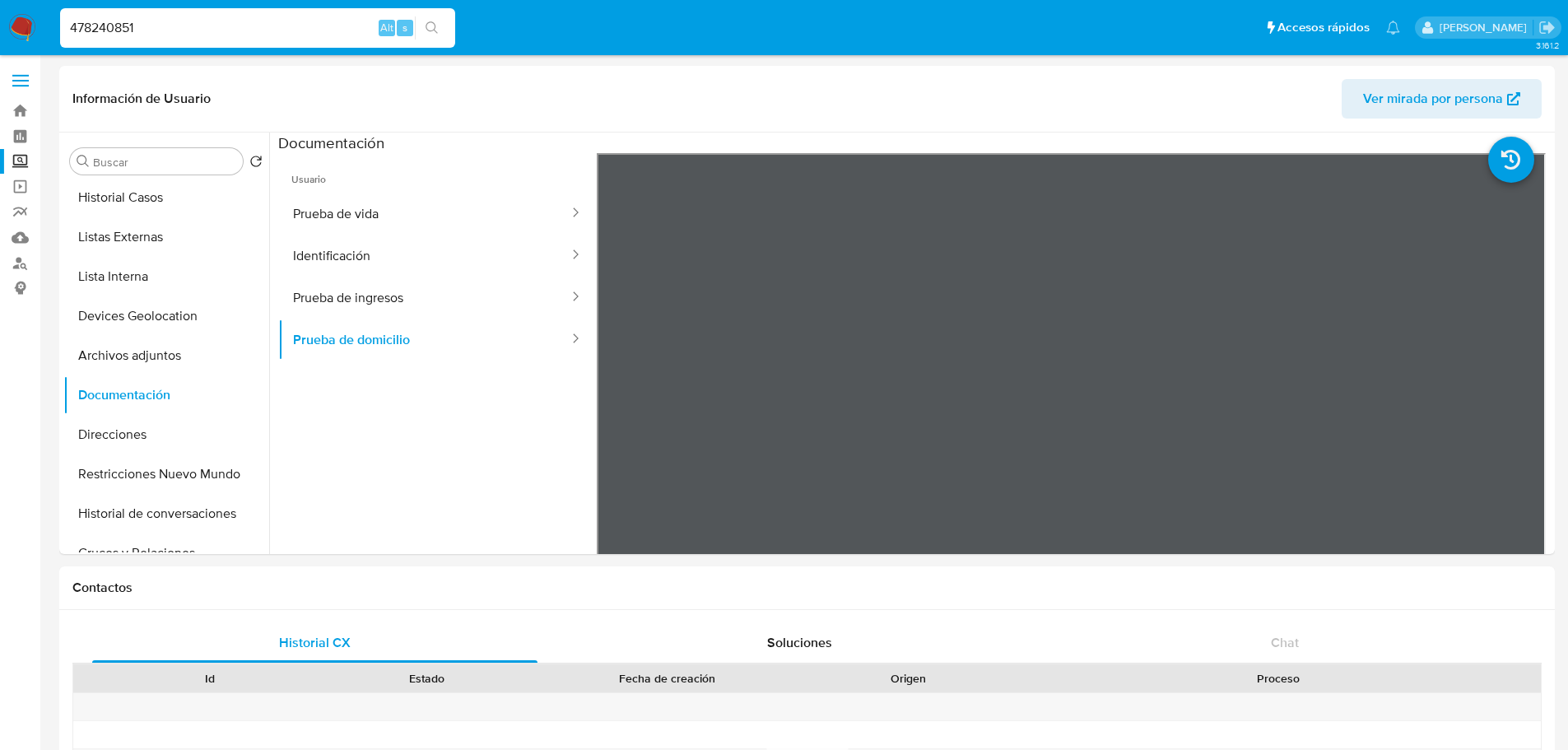
click at [159, 28] on input "478240851" at bounding box center [258, 28] width 396 height 21
paste input
type input "478240851"
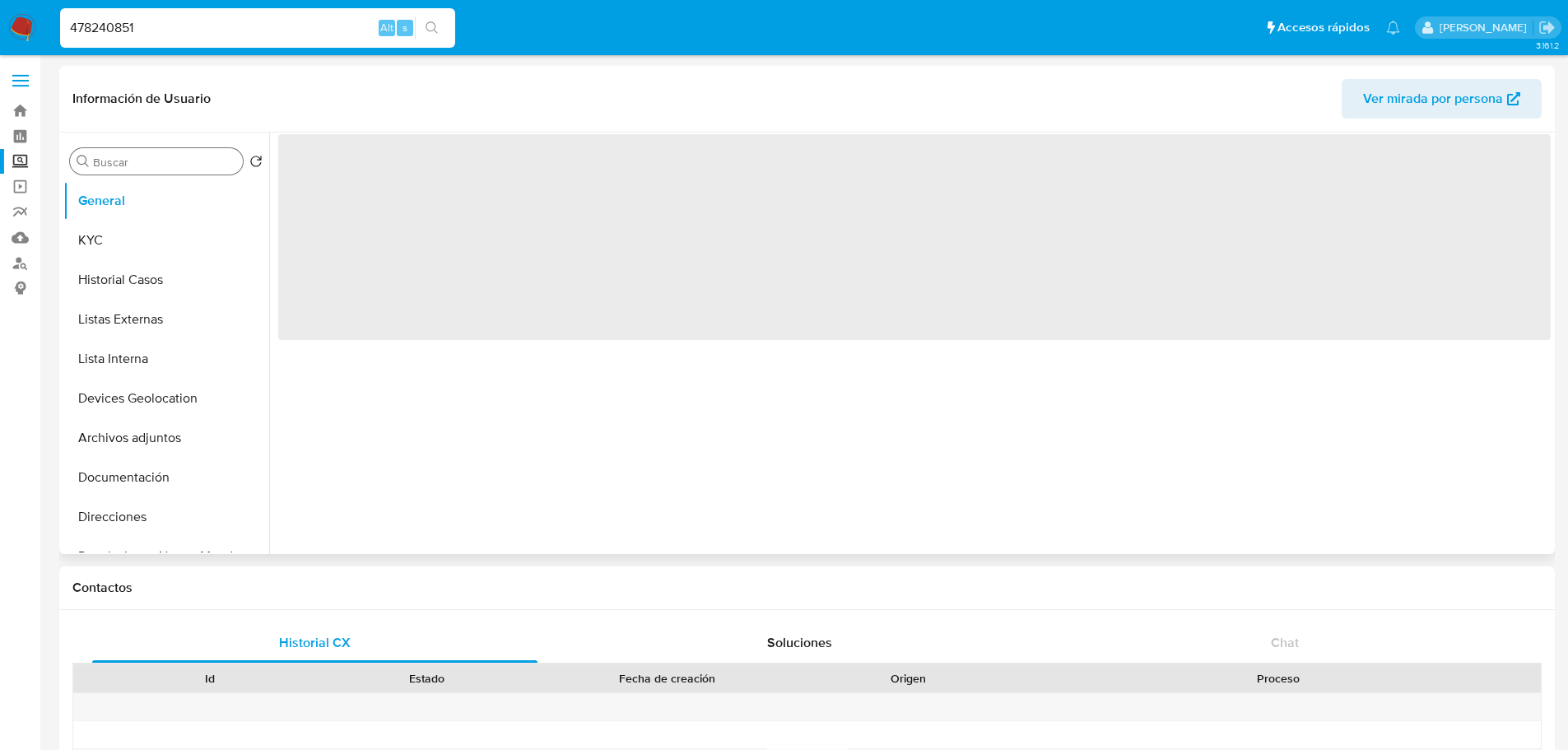
select select "10"
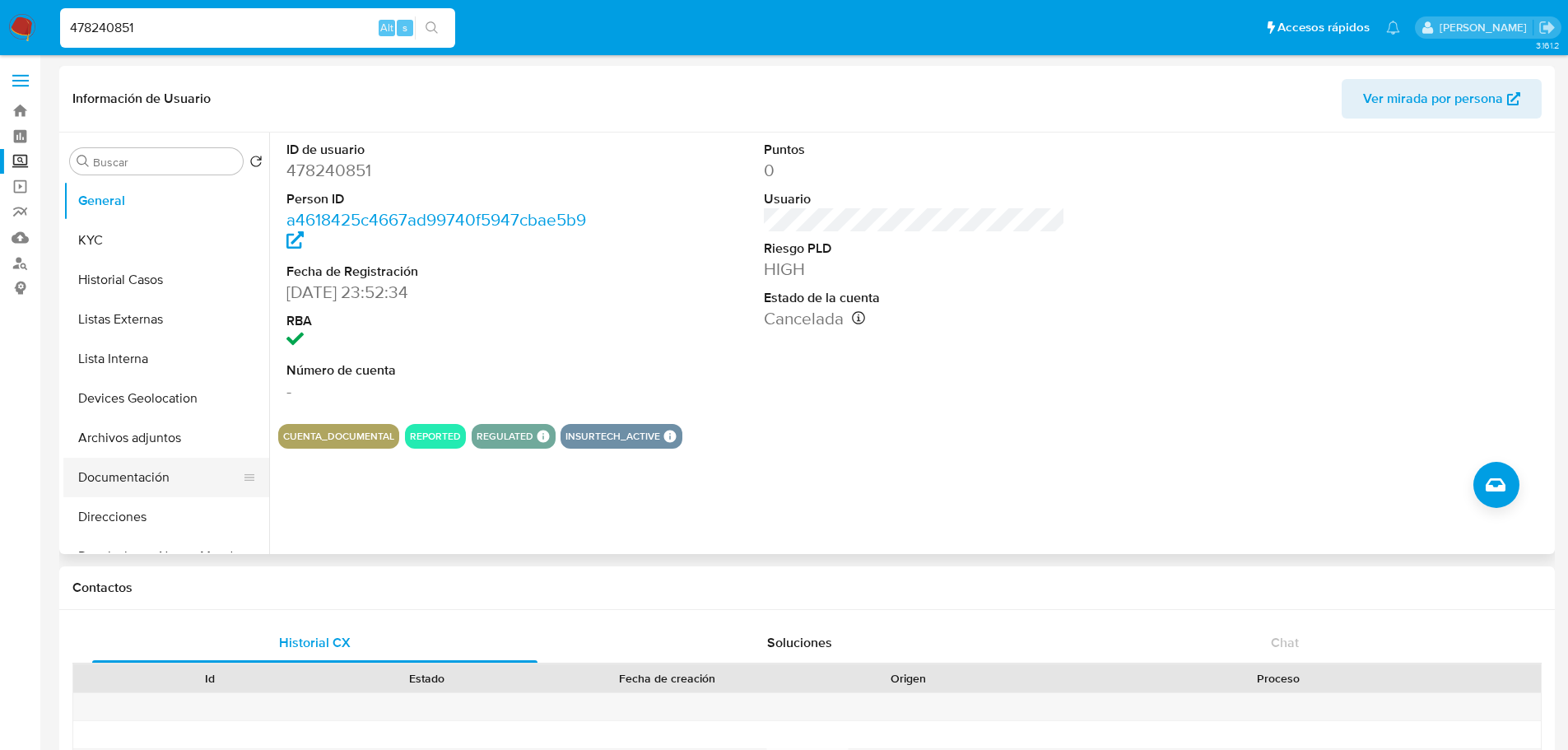
click at [163, 470] on button "Documentación" at bounding box center [159, 477] width 192 height 40
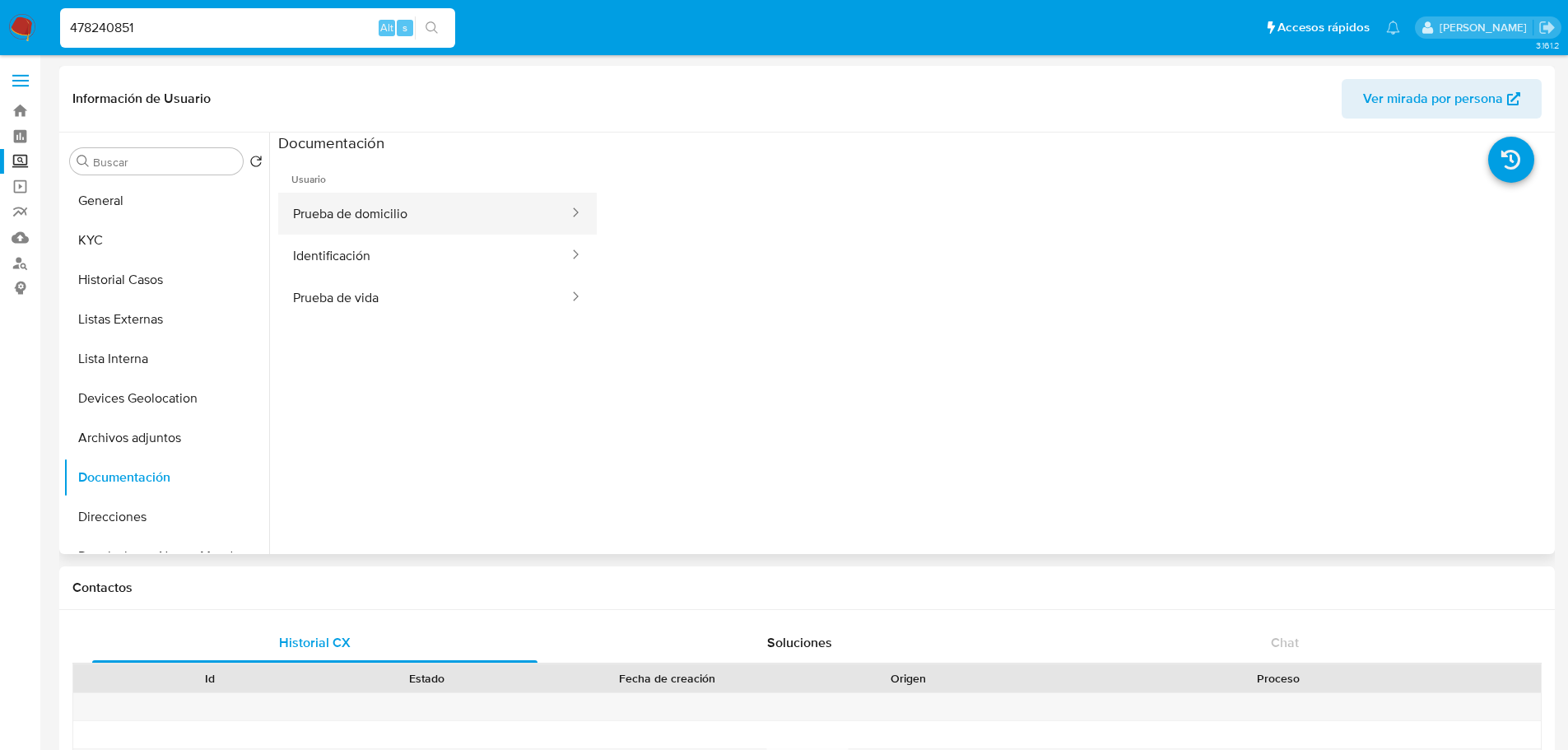
click at [386, 218] on button "Prueba de domicilio" at bounding box center [424, 213] width 292 height 42
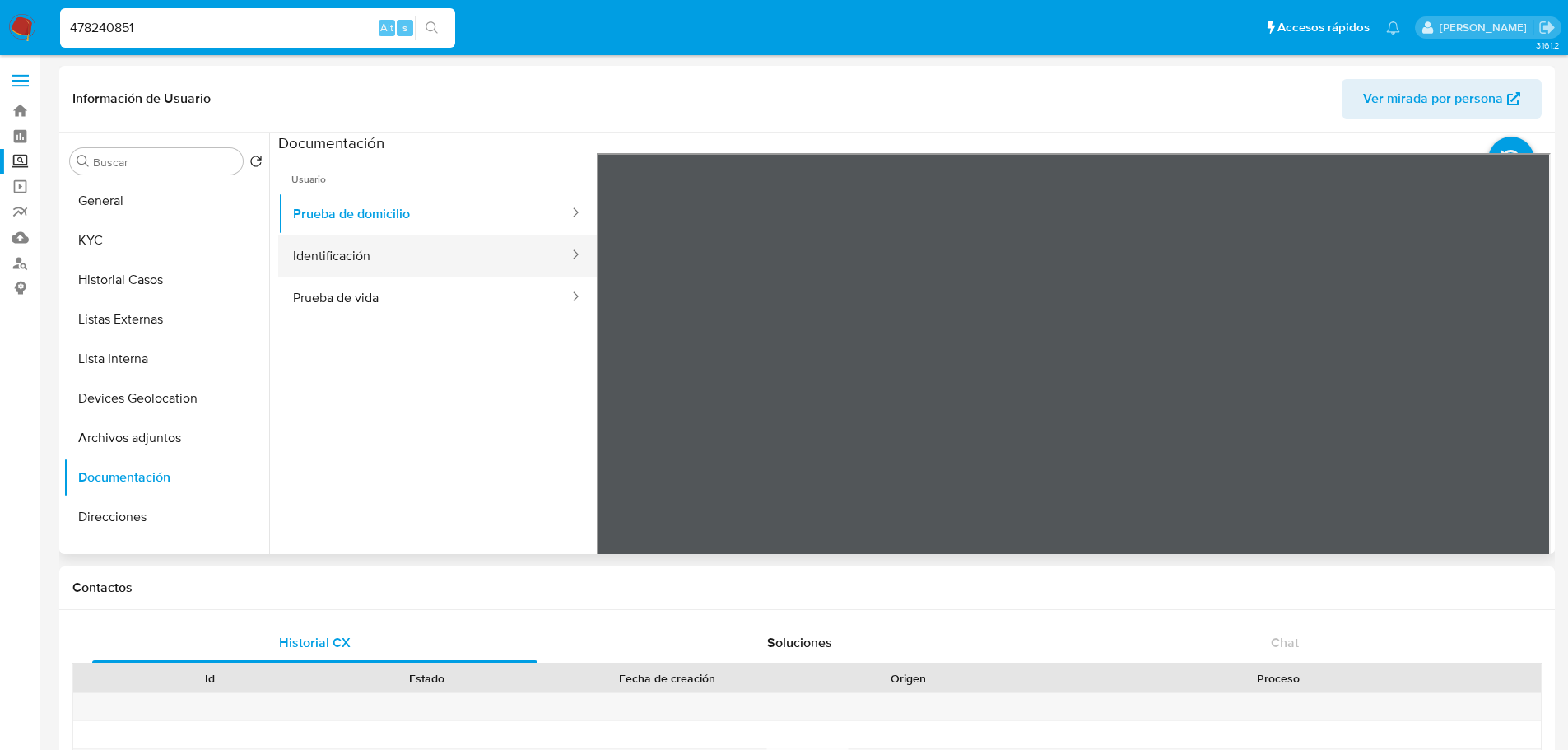
click at [387, 248] on button "Identificación" at bounding box center [424, 255] width 292 height 42
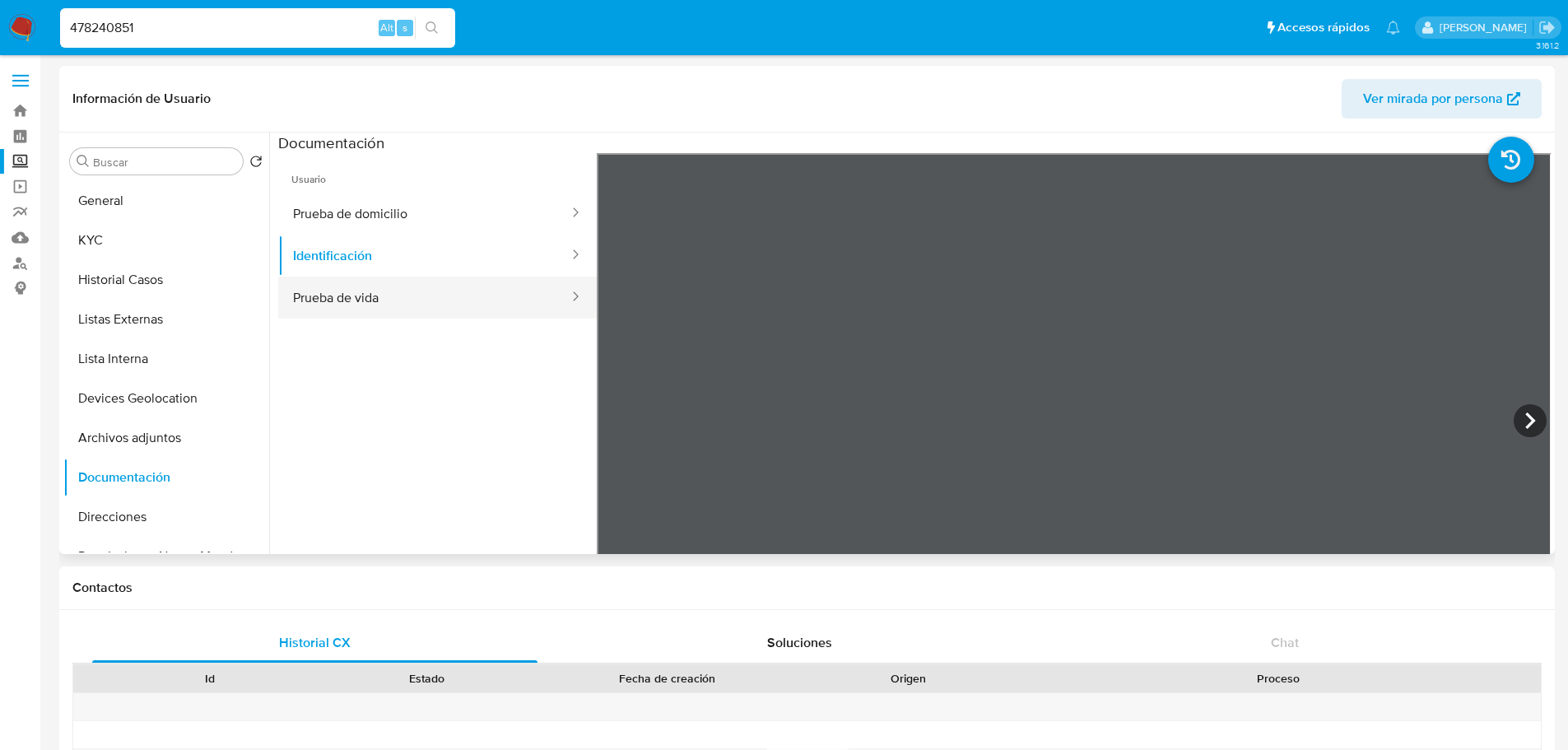
click at [409, 301] on button "Prueba de vida" at bounding box center [424, 297] width 292 height 42
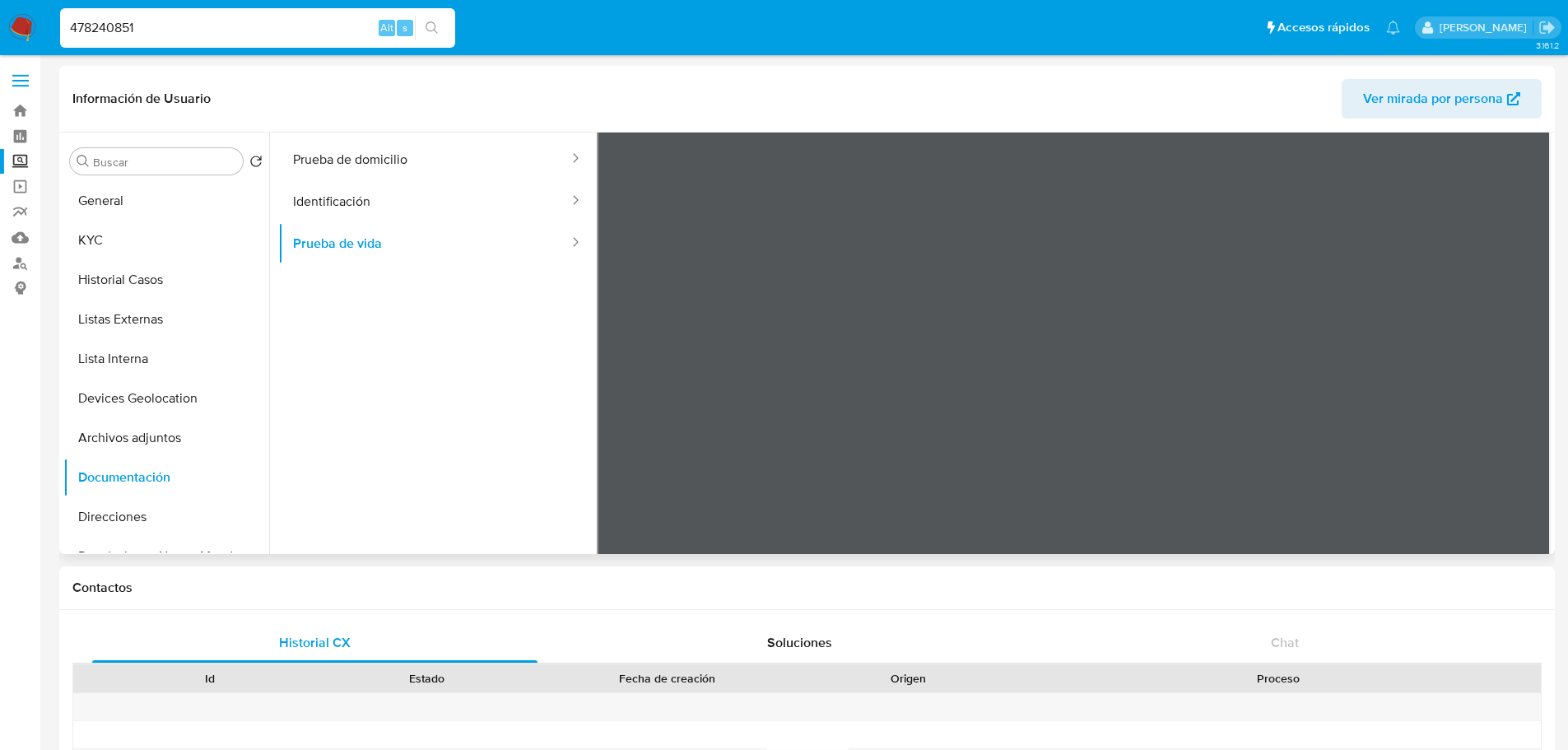
scroll to position [139, 0]
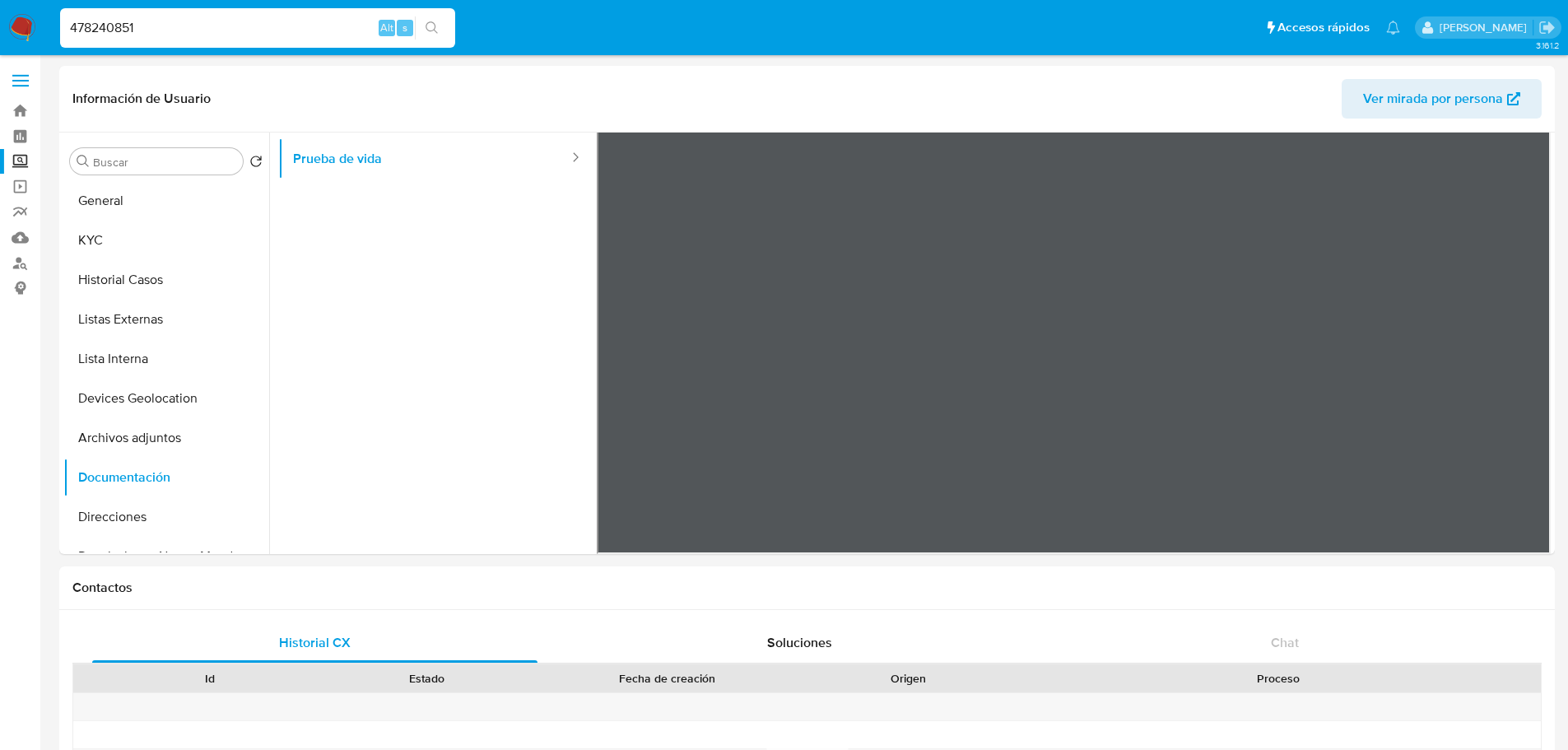
click at [274, 36] on input "478240851" at bounding box center [258, 28] width 396 height 21
paste input "573479736"
click at [234, 39] on div "478240851573479736 Alt s" at bounding box center [258, 28] width 396 height 40
click at [217, 31] on input "478240851573479736" at bounding box center [258, 28] width 396 height 21
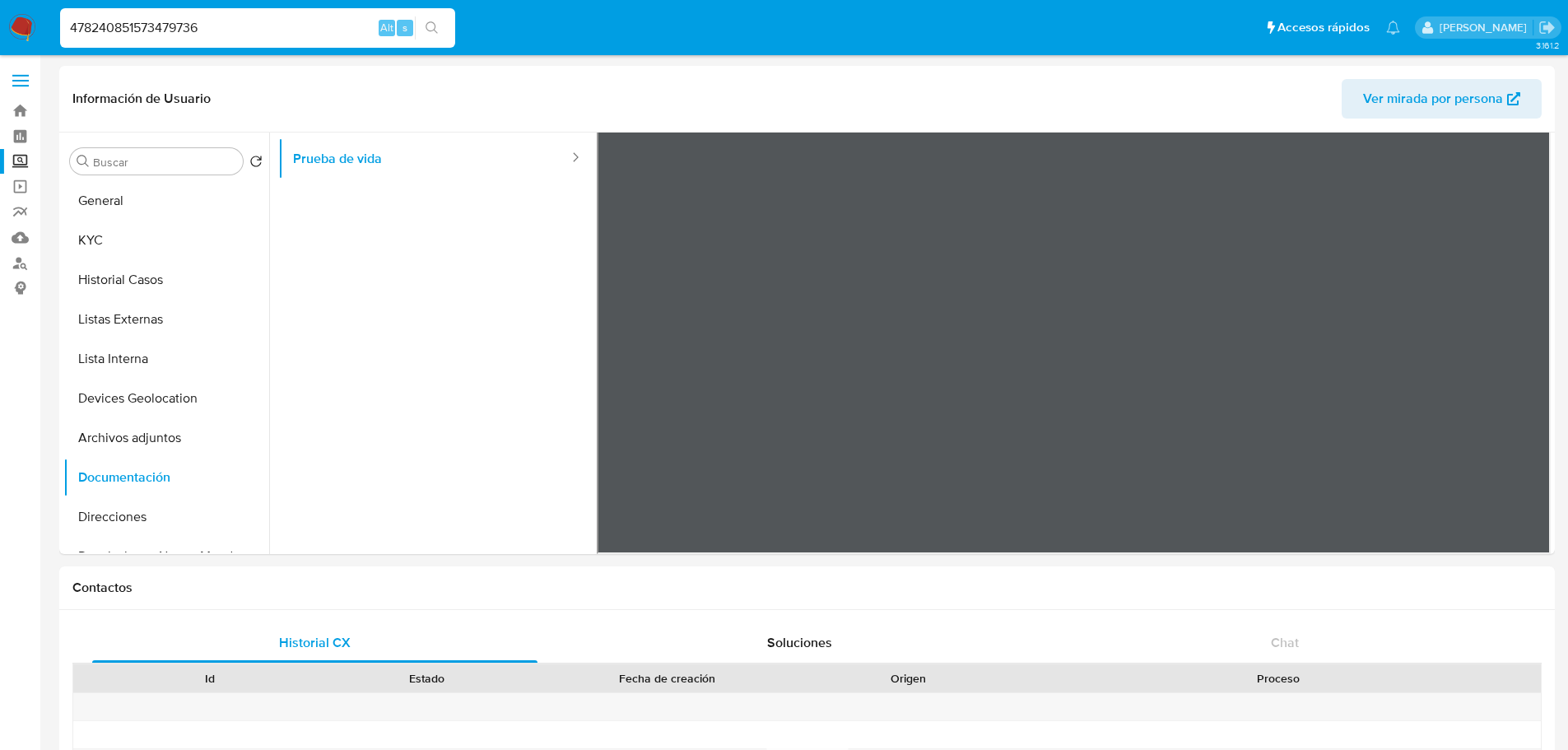
click at [217, 31] on input "478240851573479736" at bounding box center [258, 28] width 396 height 21
paste input
type input "573479736"
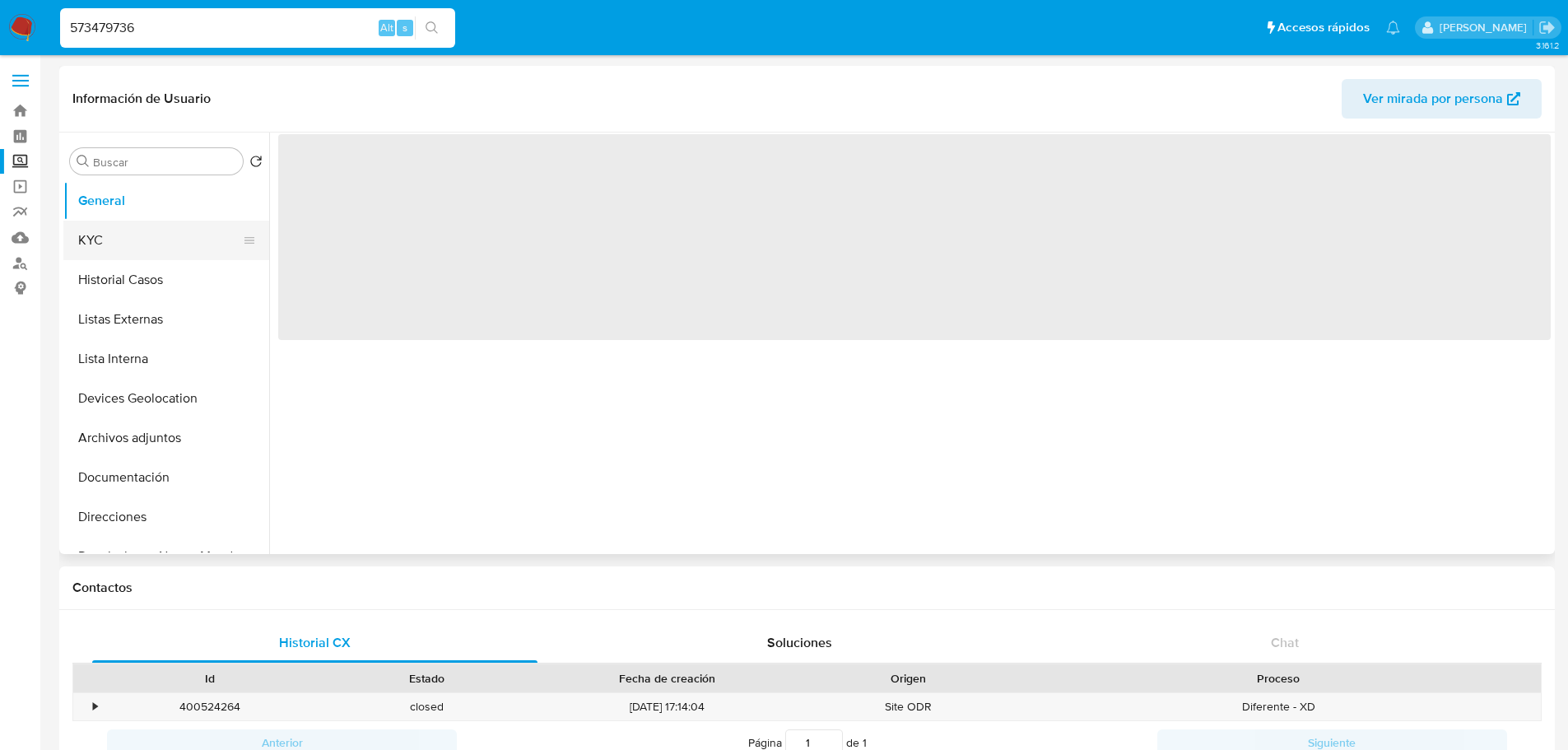
select select "10"
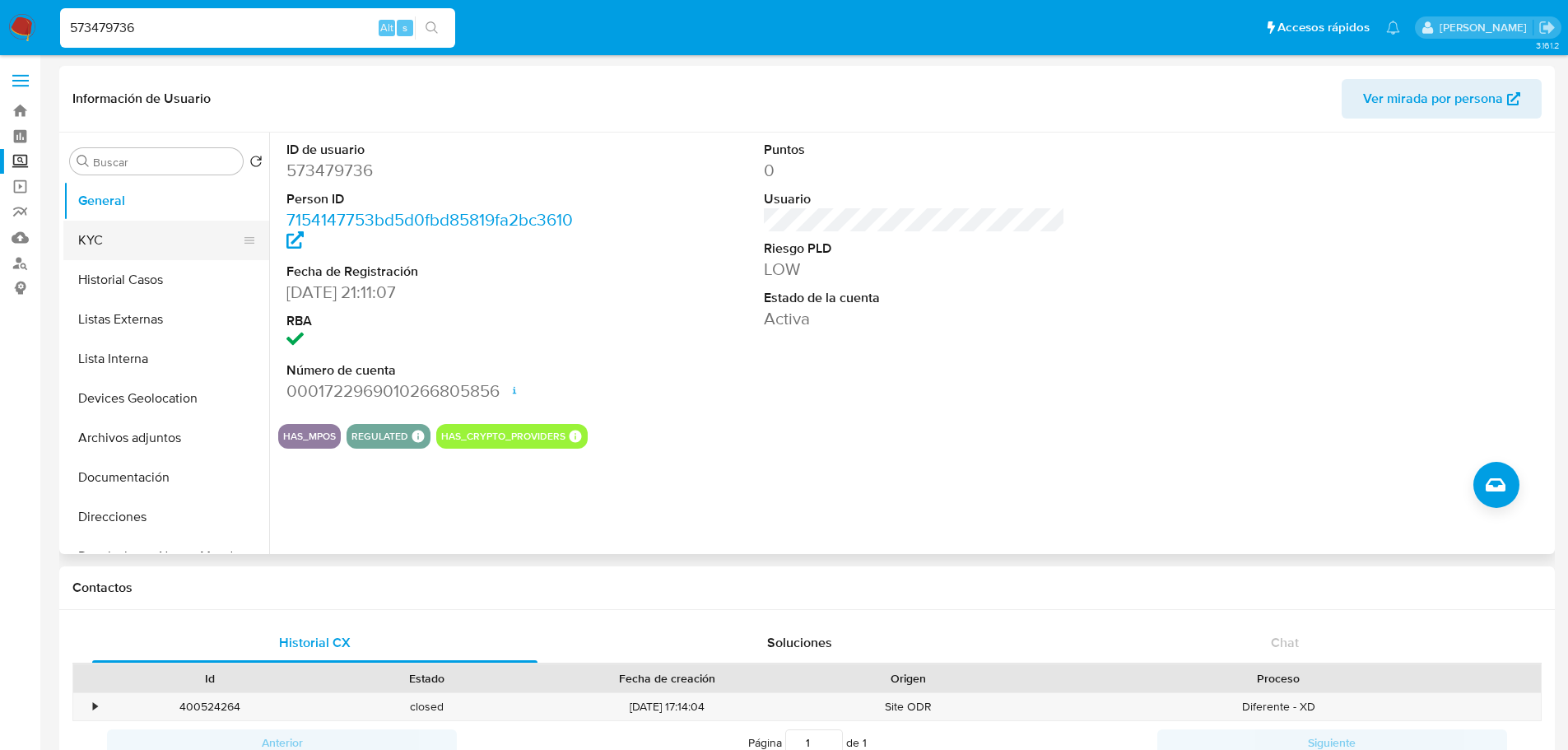
click at [149, 241] on button "KYC" at bounding box center [159, 240] width 192 height 40
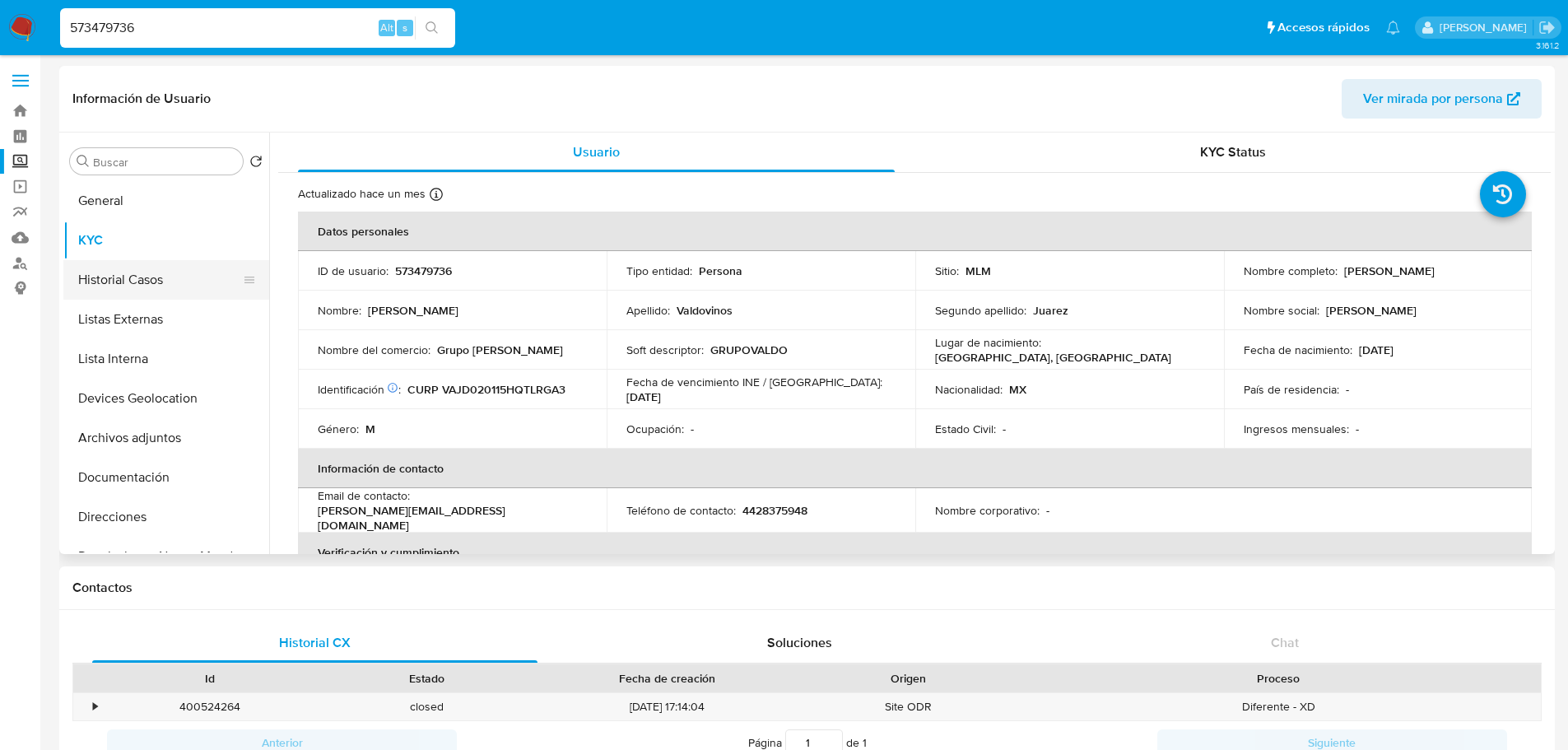
click at [145, 283] on button "Historial Casos" at bounding box center [159, 280] width 192 height 40
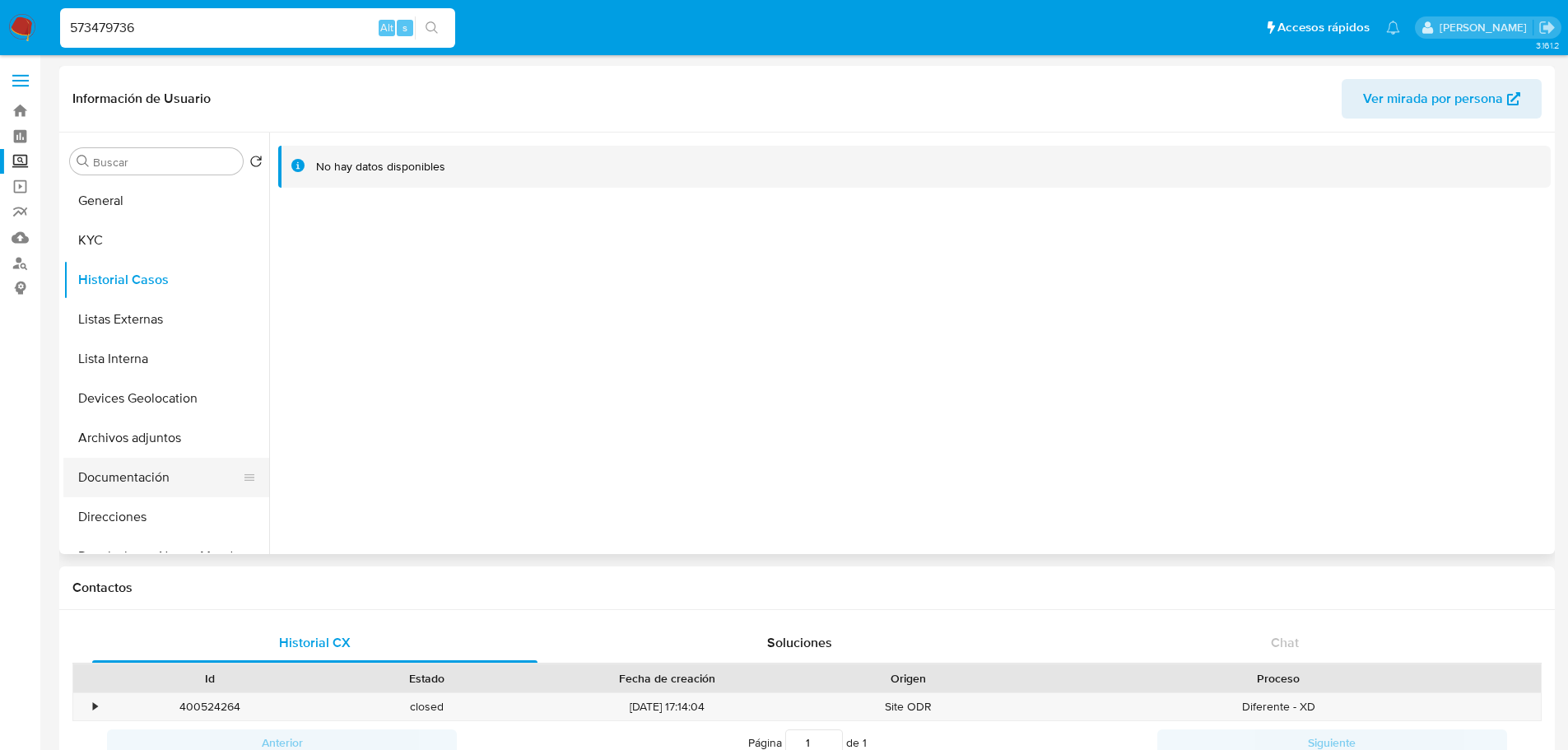
click at [160, 482] on button "Documentación" at bounding box center [159, 477] width 192 height 40
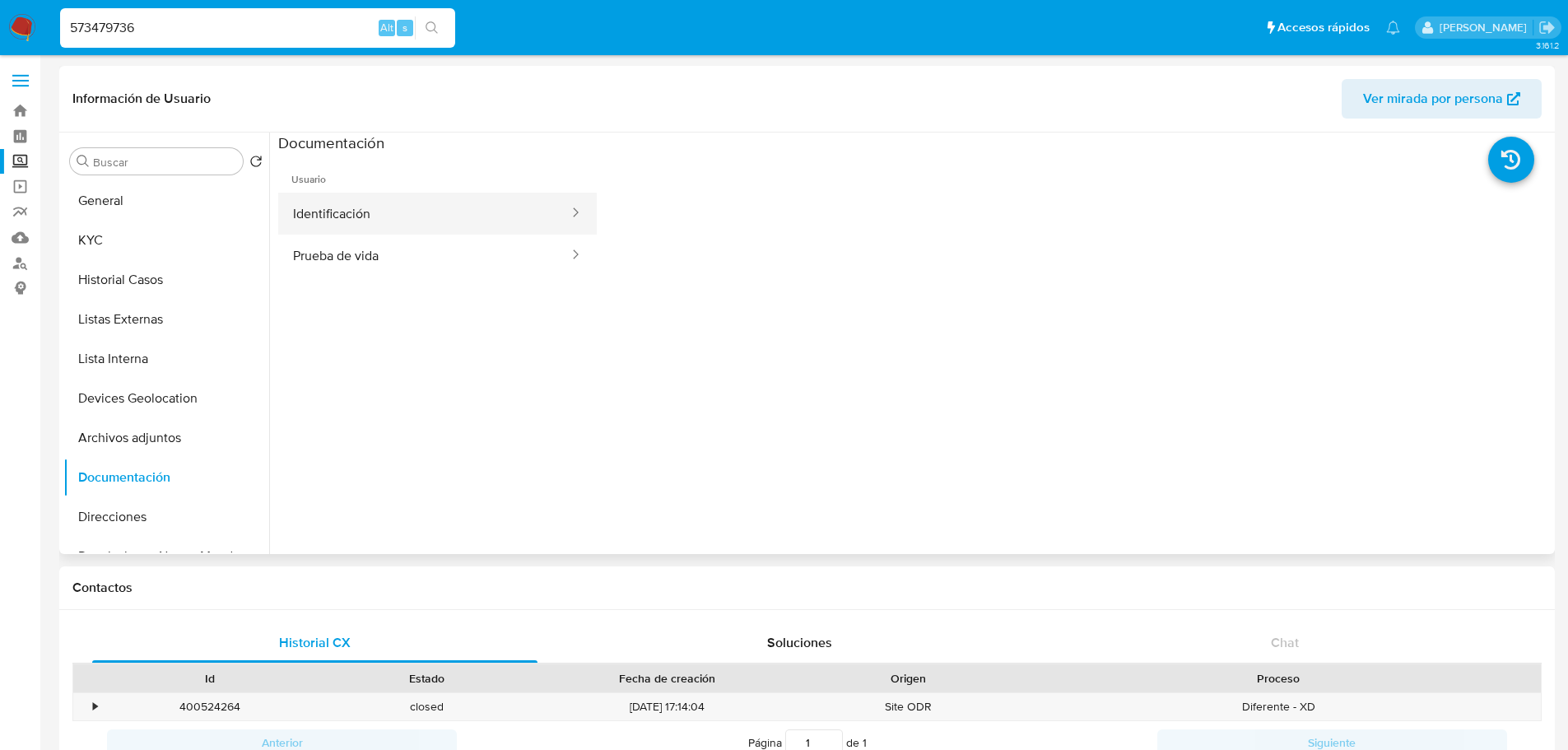
click at [375, 217] on button "Identificación" at bounding box center [424, 213] width 292 height 42
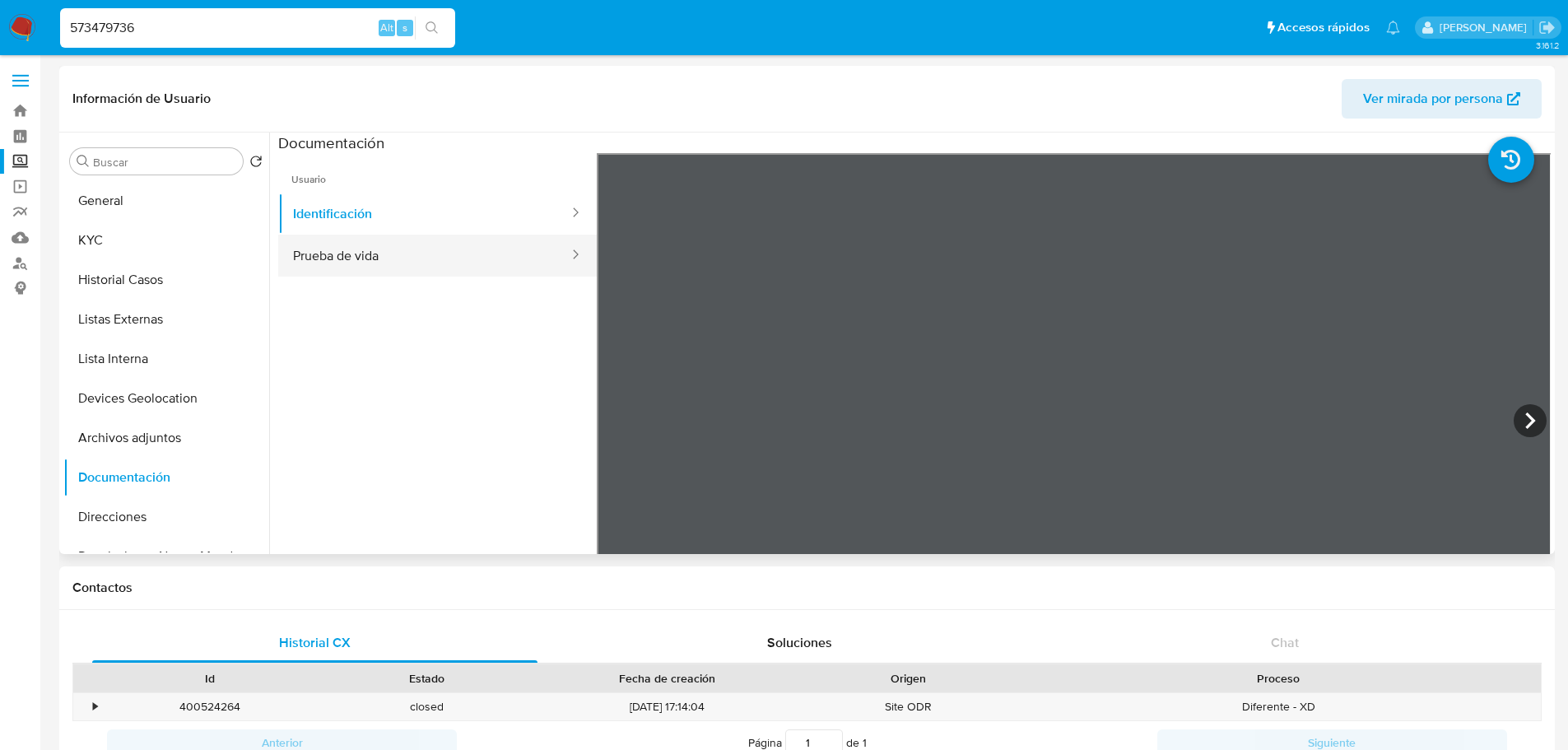
click at [351, 267] on button "Prueba de vida" at bounding box center [424, 255] width 292 height 42
